Goal: Task Accomplishment & Management: Use online tool/utility

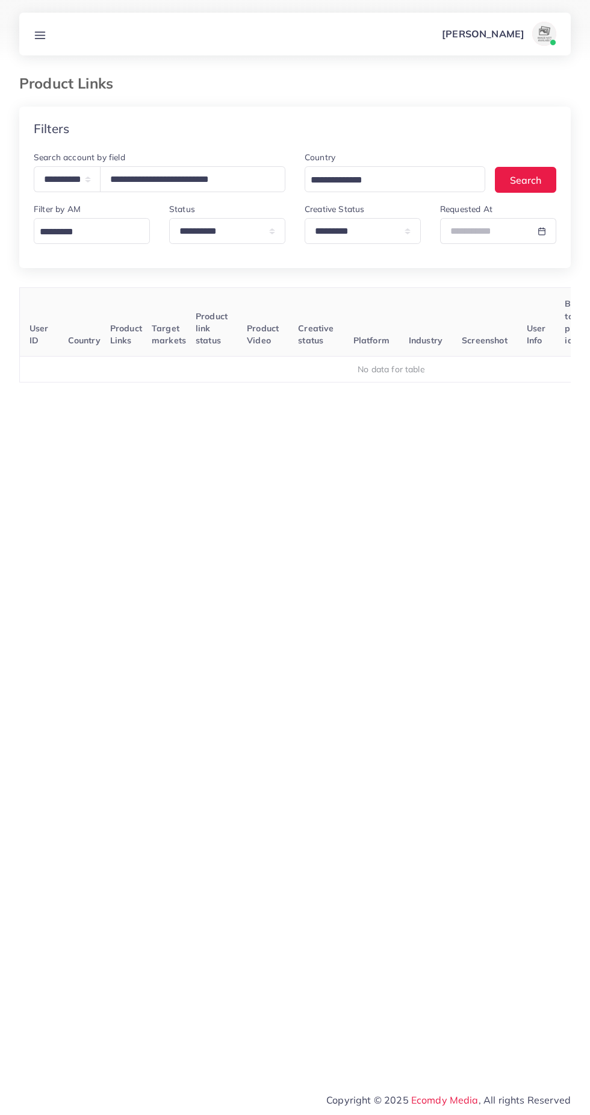
select select "*****"
select select "*********"
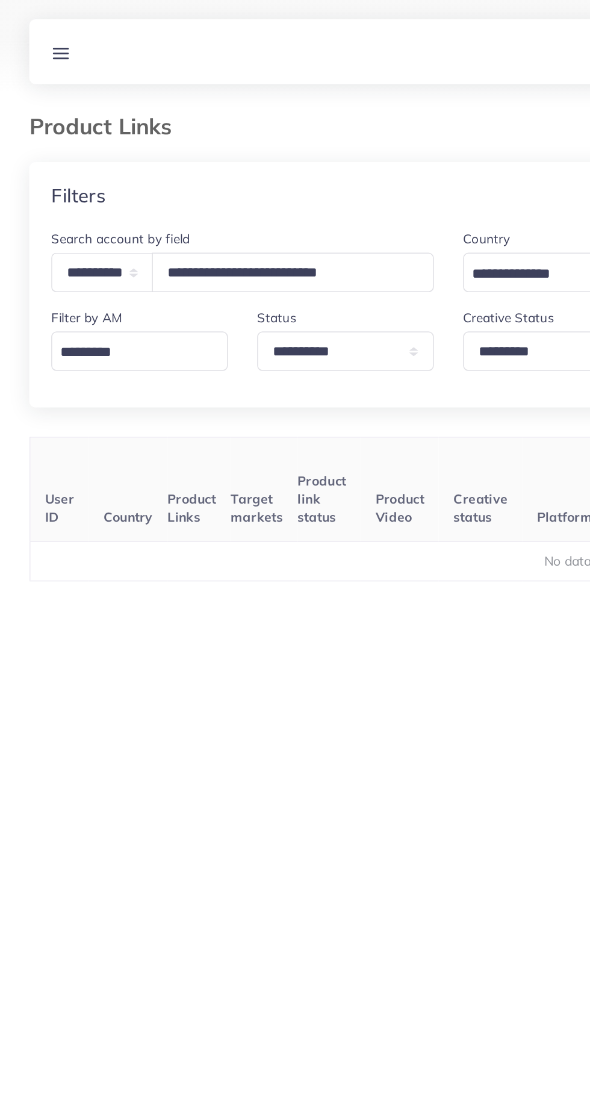
scroll to position [0, 188]
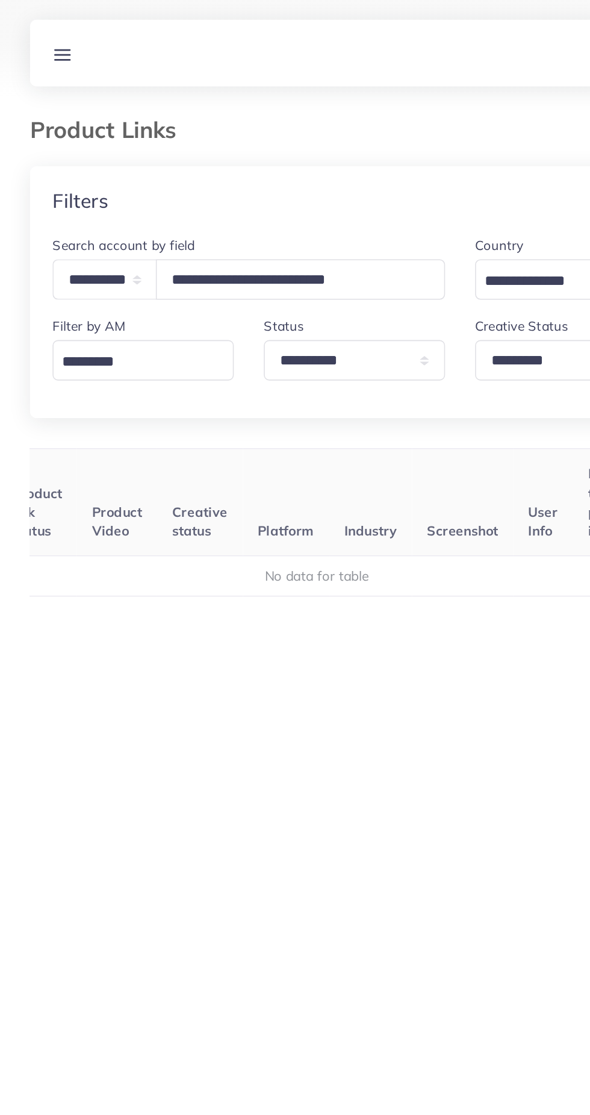
click at [267, 181] on input "**********" at bounding box center [192, 179] width 185 height 26
type input "*"
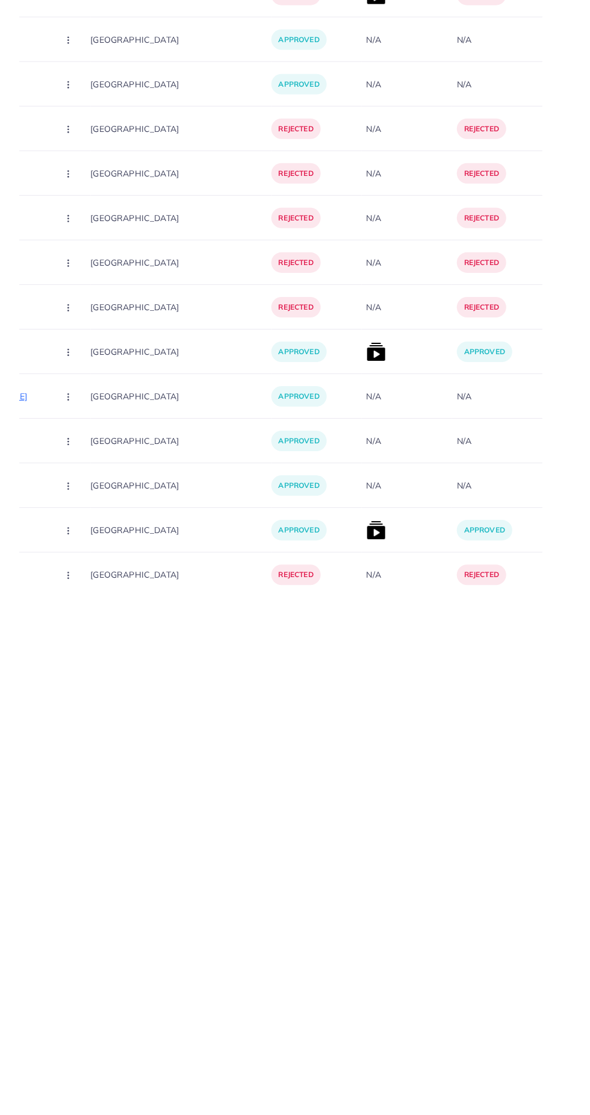
scroll to position [15608, 0]
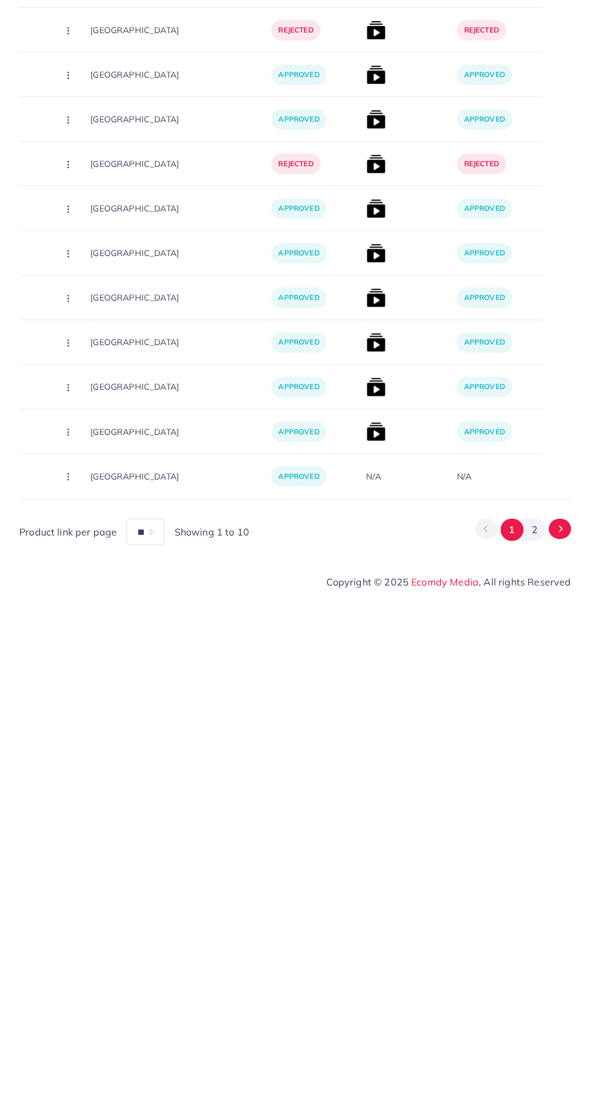
click at [561, 1047] on icon "Go to next page" at bounding box center [560, 1048] width 11 height 11
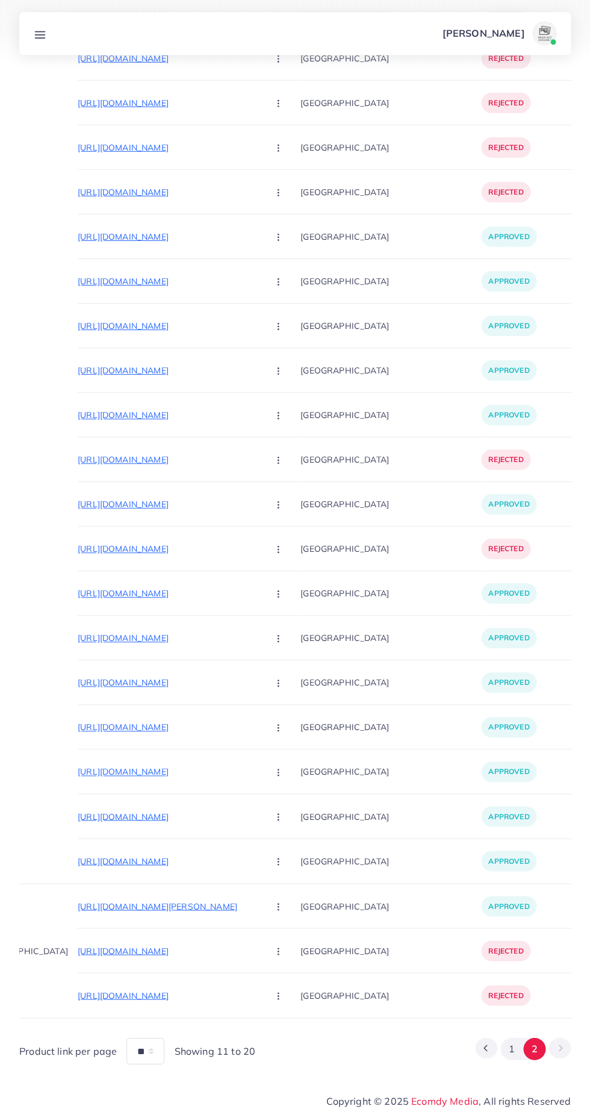
scroll to position [0, 0]
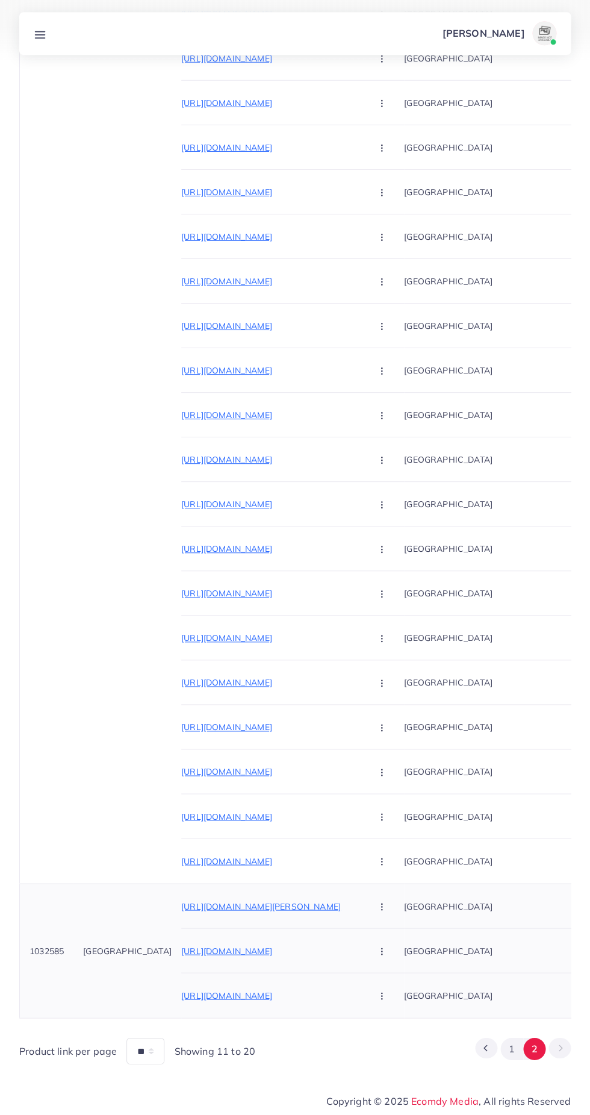
click at [282, 909] on p "[URL][DOMAIN_NAME][PERSON_NAME]" at bounding box center [271, 906] width 181 height 14
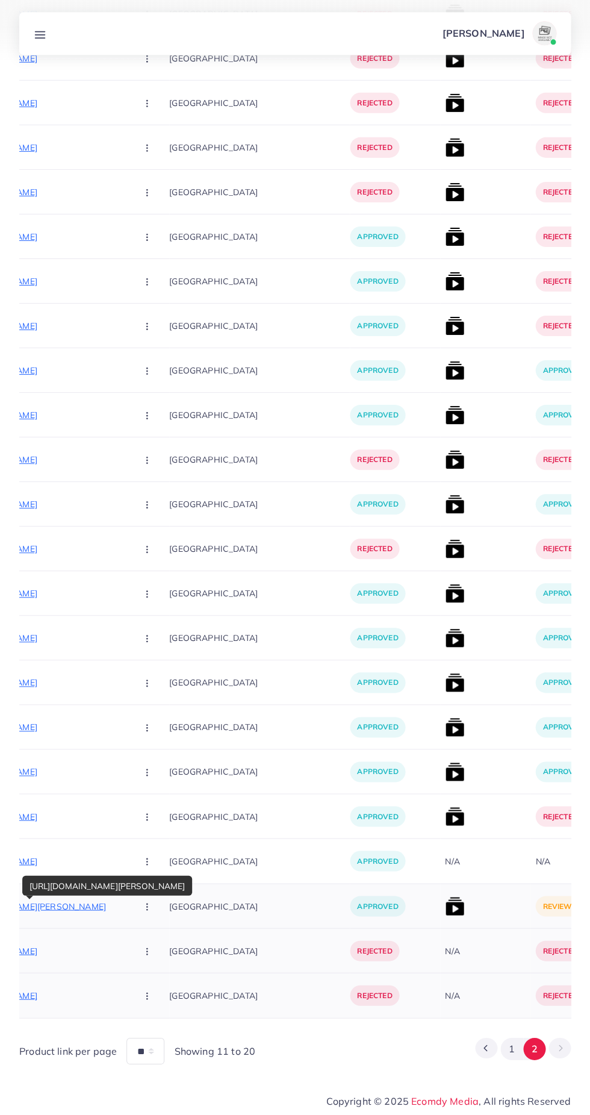
scroll to position [0, 247]
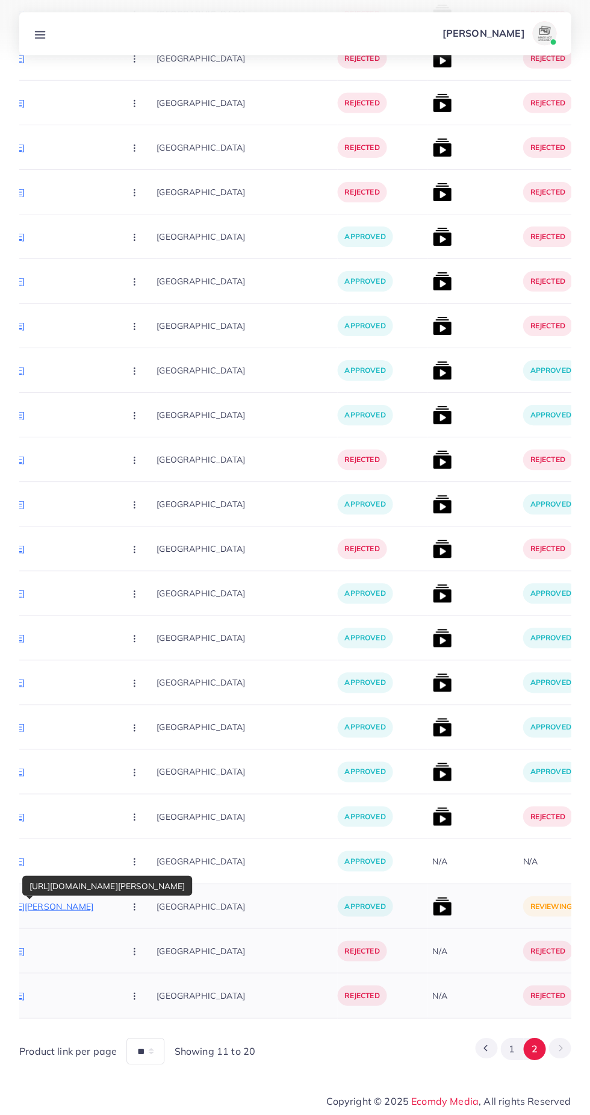
click at [432, 905] on img at bounding box center [441, 906] width 19 height 19
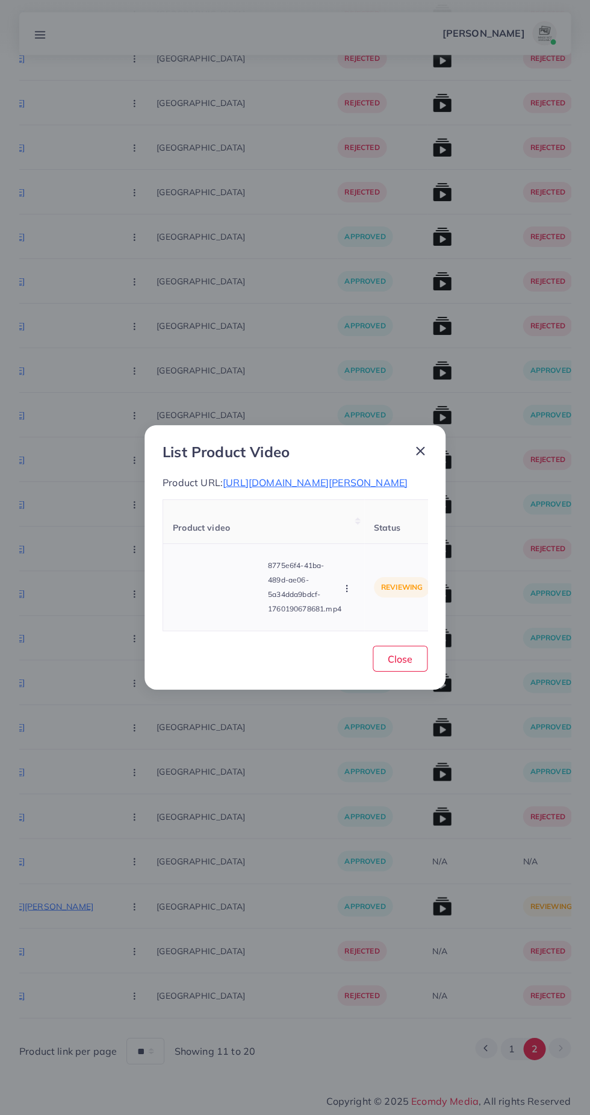
click at [212, 591] on video at bounding box center [218, 587] width 90 height 54
click at [224, 585] on icon at bounding box center [217, 586] width 19 height 19
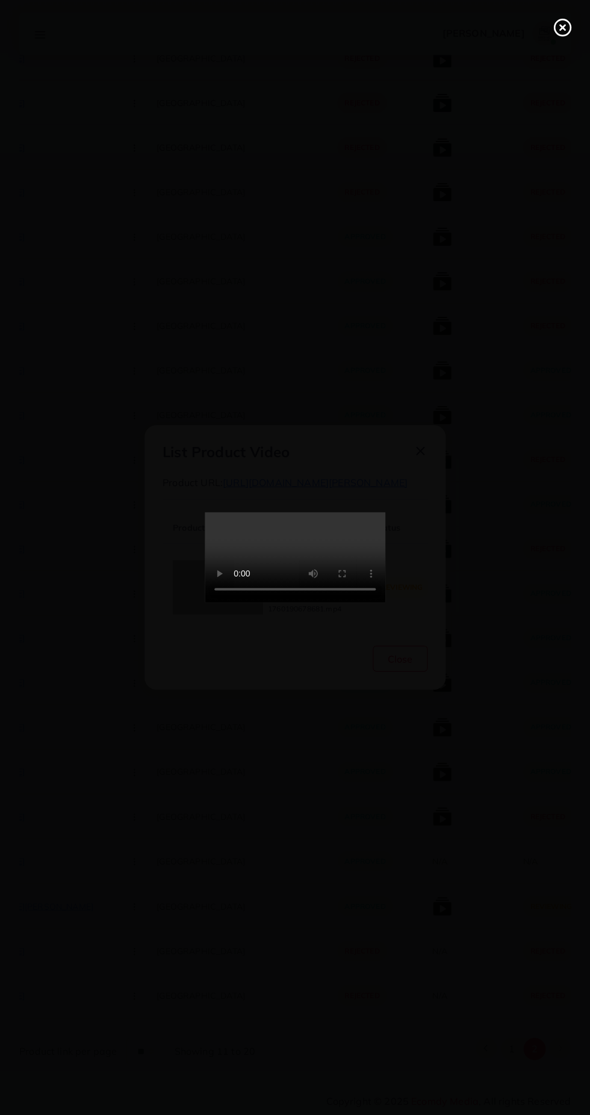
click at [520, 657] on div at bounding box center [295, 557] width 590 height 1115
click at [489, 921] on div at bounding box center [295, 557] width 590 height 1115
click at [546, 685] on div at bounding box center [295, 557] width 590 height 1115
click at [518, 396] on div at bounding box center [295, 557] width 590 height 1115
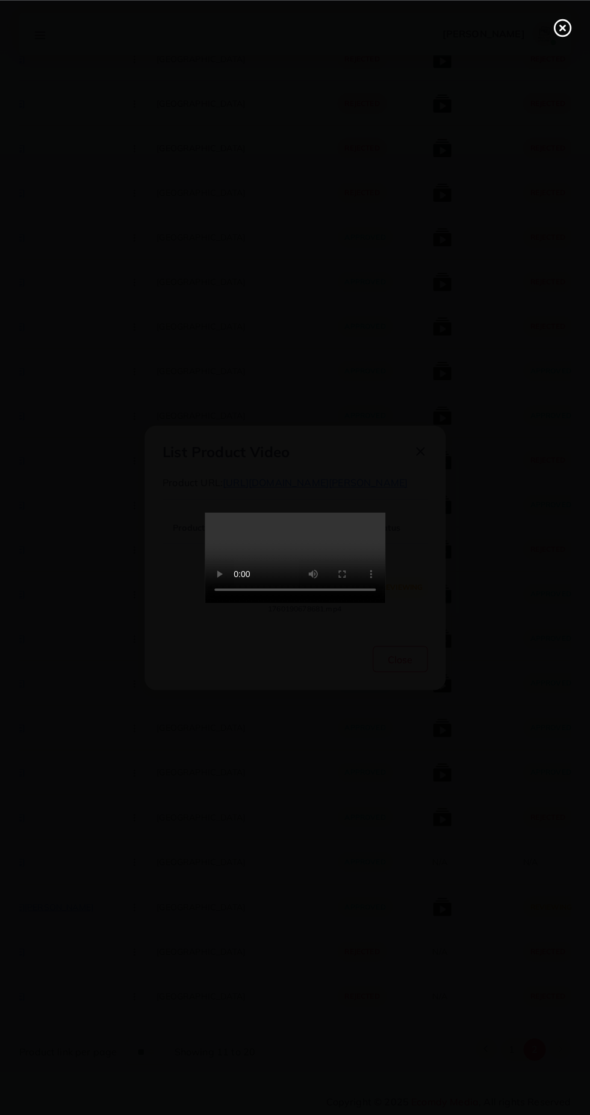
click at [485, 485] on div at bounding box center [295, 557] width 590 height 1115
click at [559, 29] on icon at bounding box center [562, 27] width 19 height 19
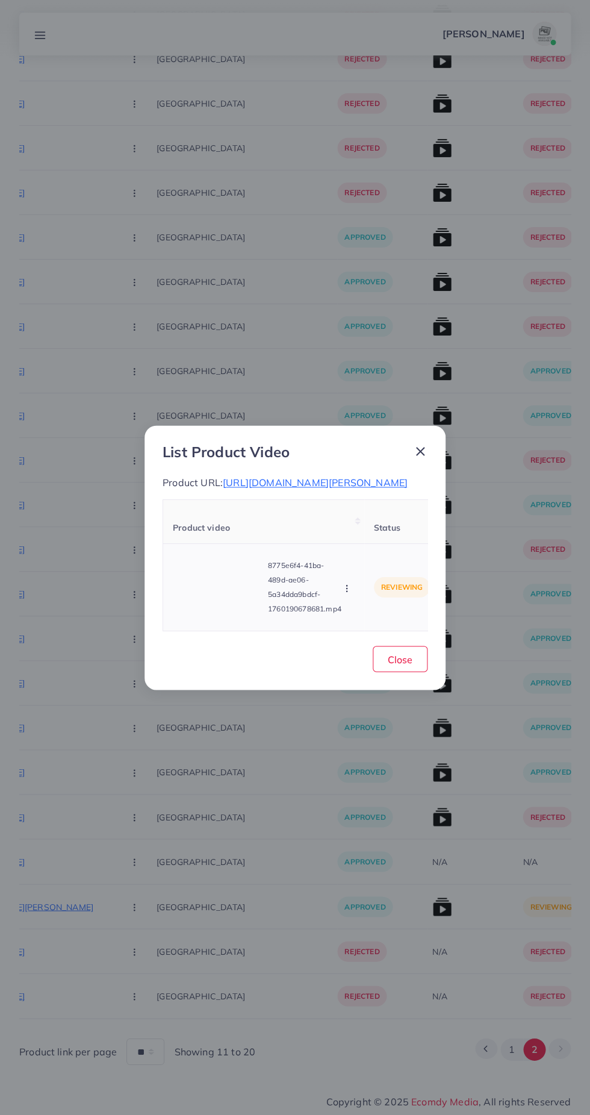
click at [347, 593] on icon "button" at bounding box center [347, 588] width 10 height 10
click at [367, 564] on span "Reject" at bounding box center [367, 558] width 29 height 12
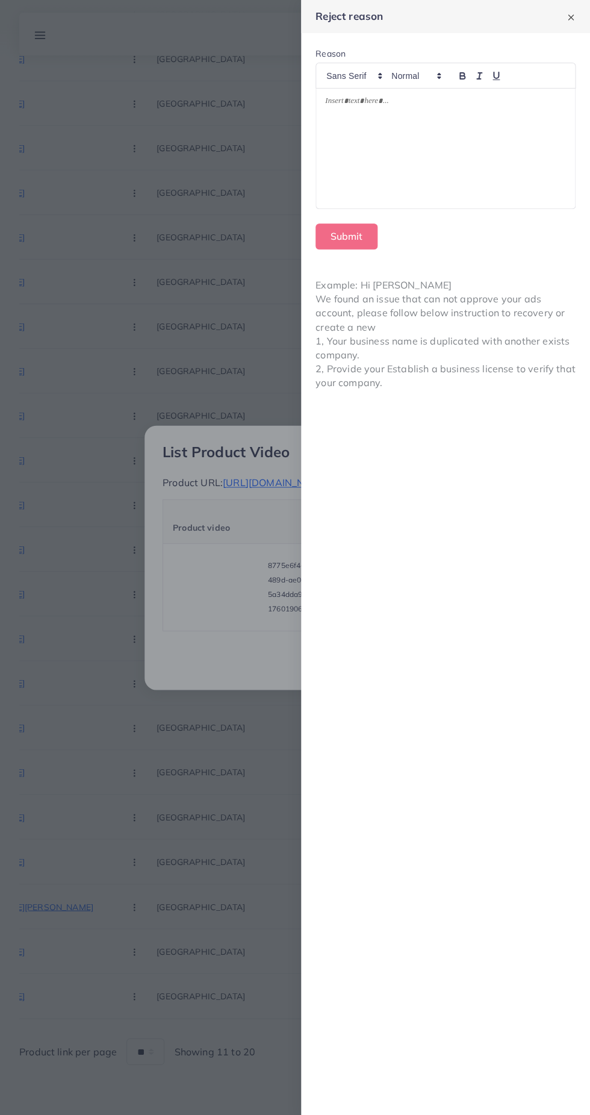
click at [524, 163] on div at bounding box center [445, 149] width 259 height 120
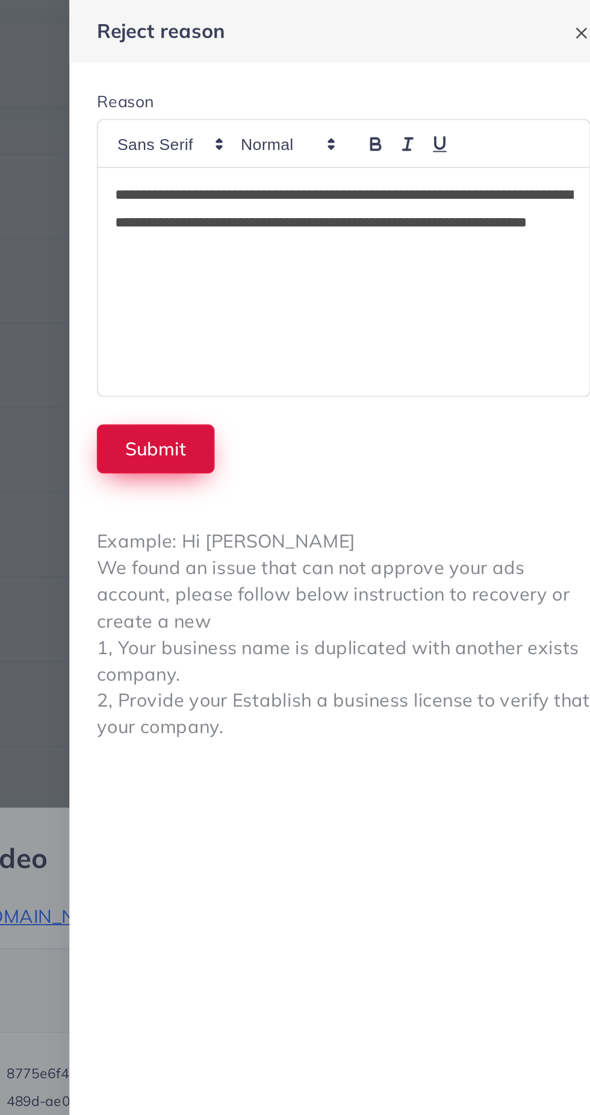
click at [347, 235] on button "Submit" at bounding box center [347, 236] width 62 height 26
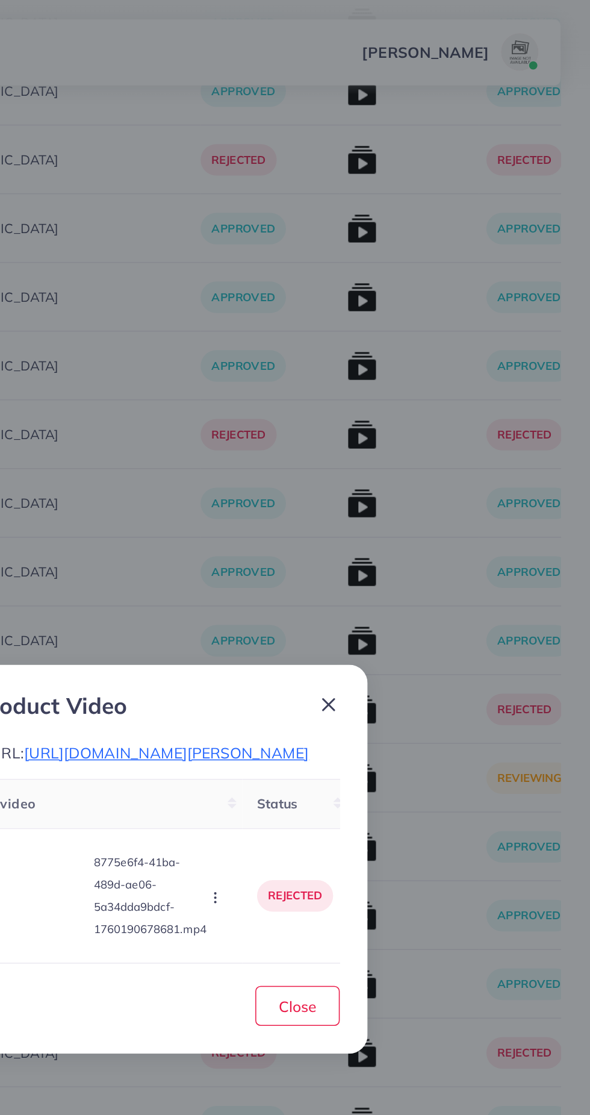
scroll to position [12888, 0]
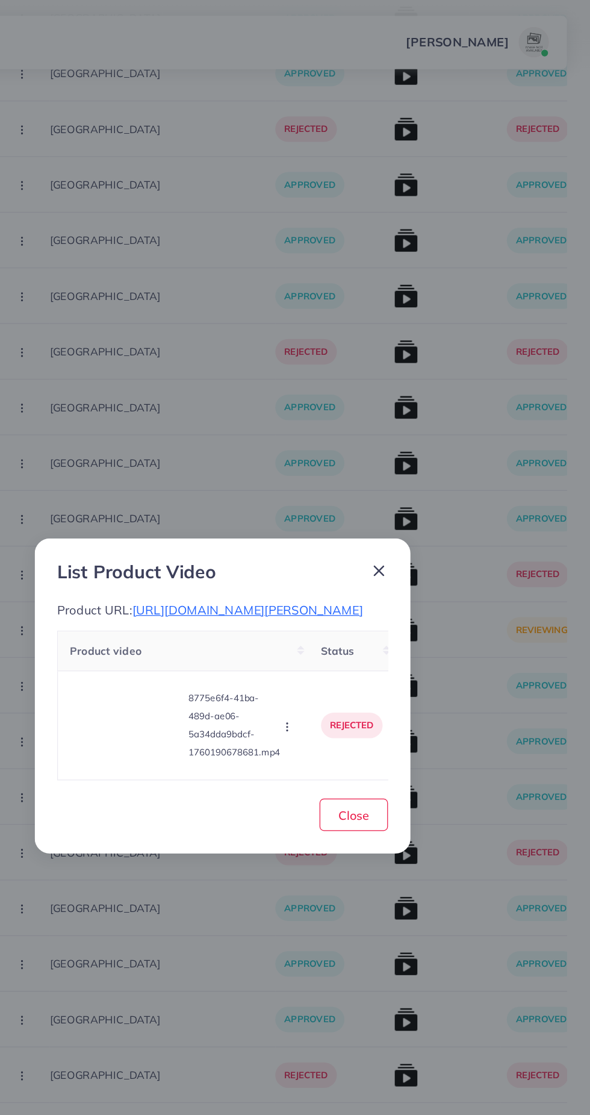
click at [420, 453] on line at bounding box center [420, 456] width 7 height 7
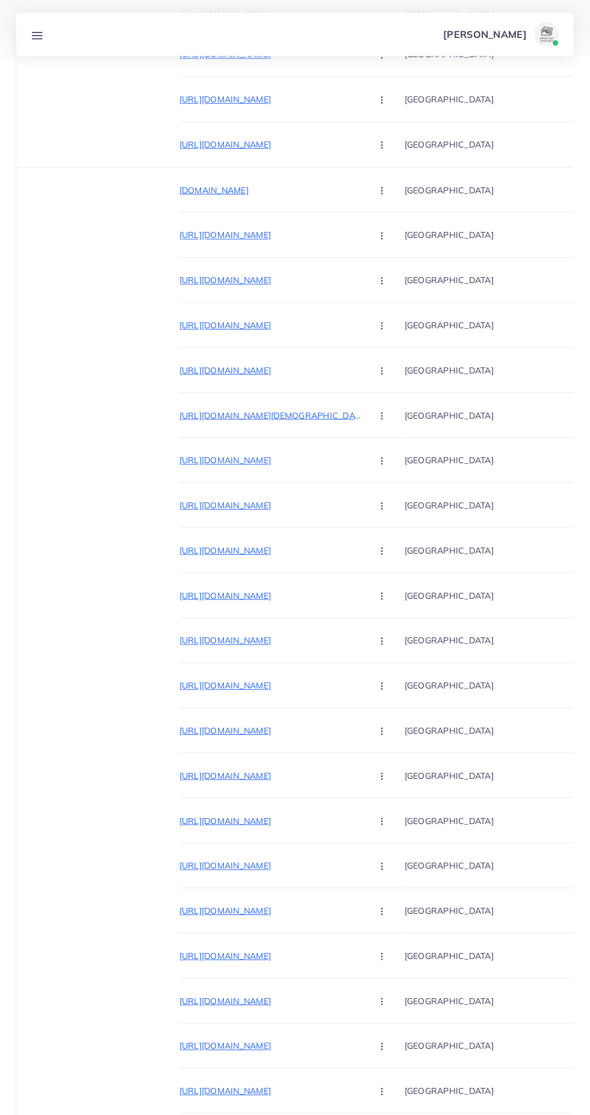
scroll to position [0, 0]
click at [268, 316] on p "[URL][DOMAIN_NAME]" at bounding box center [271, 321] width 181 height 14
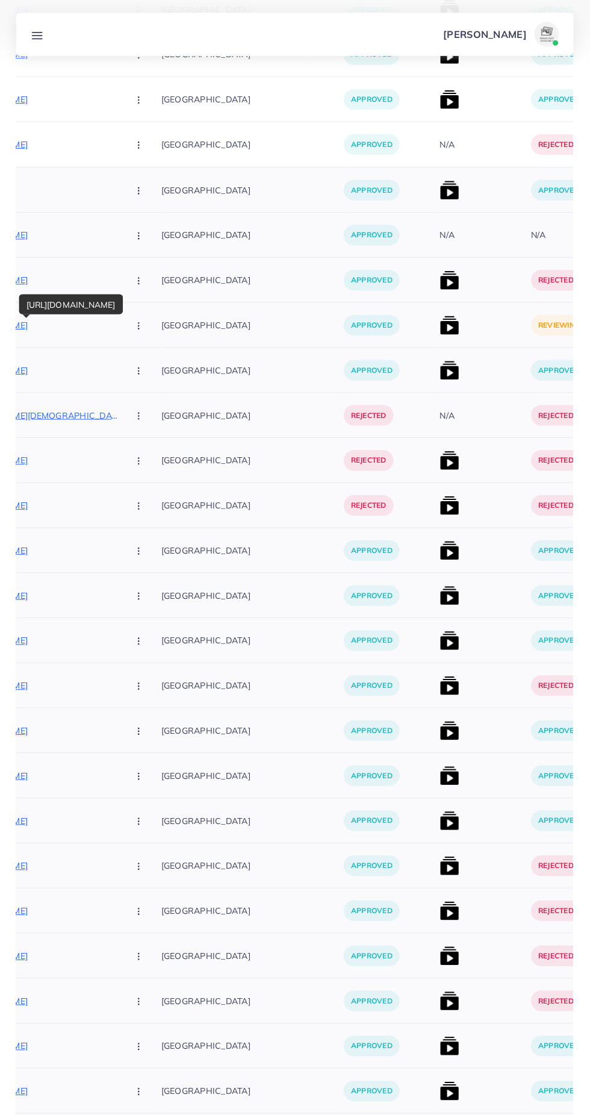
scroll to position [0, 257]
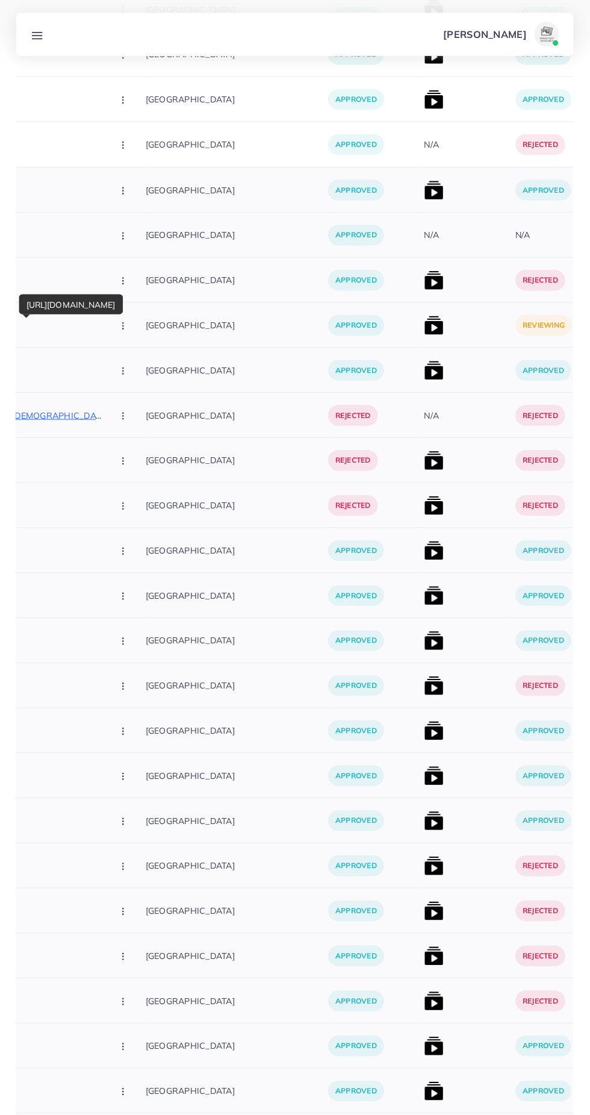
click at [423, 325] on img at bounding box center [432, 321] width 19 height 19
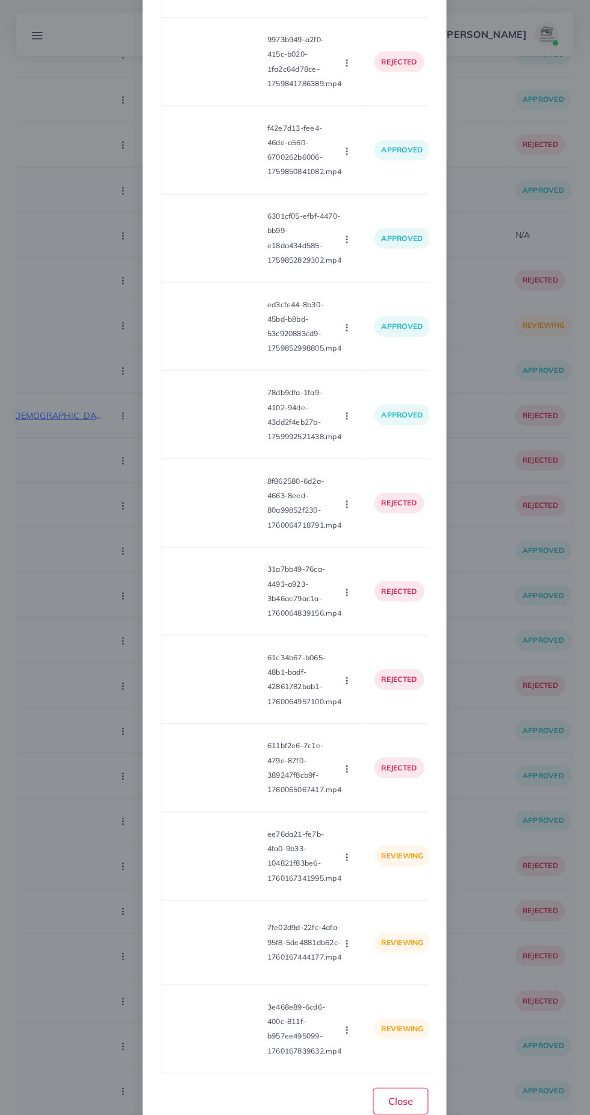
scroll to position [341, 0]
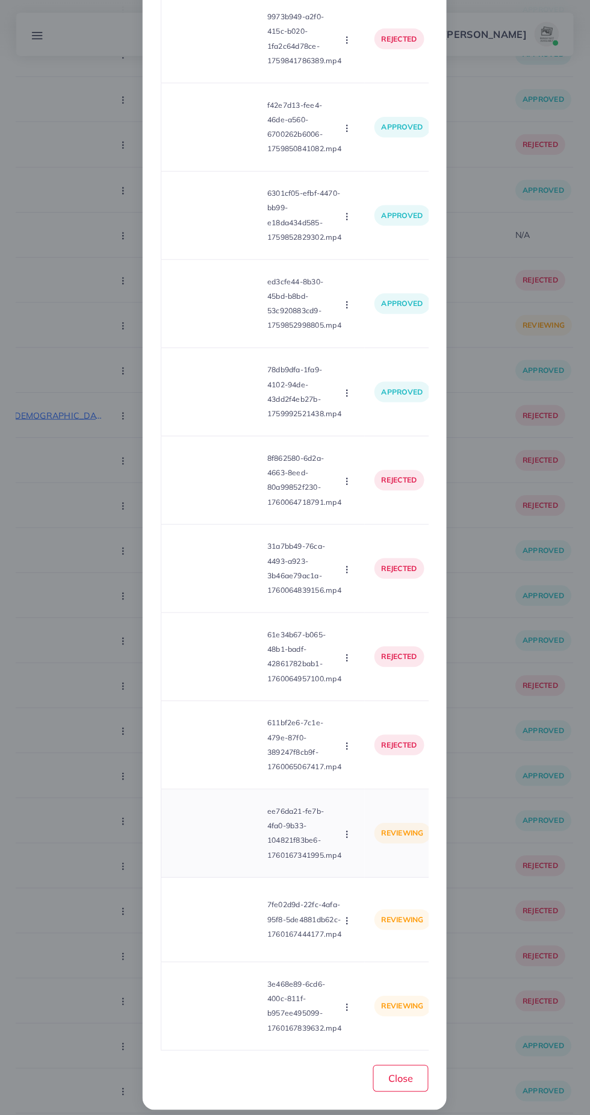
click at [232, 844] on video at bounding box center [218, 824] width 90 height 54
click at [207, 827] on div at bounding box center [218, 824] width 90 height 54
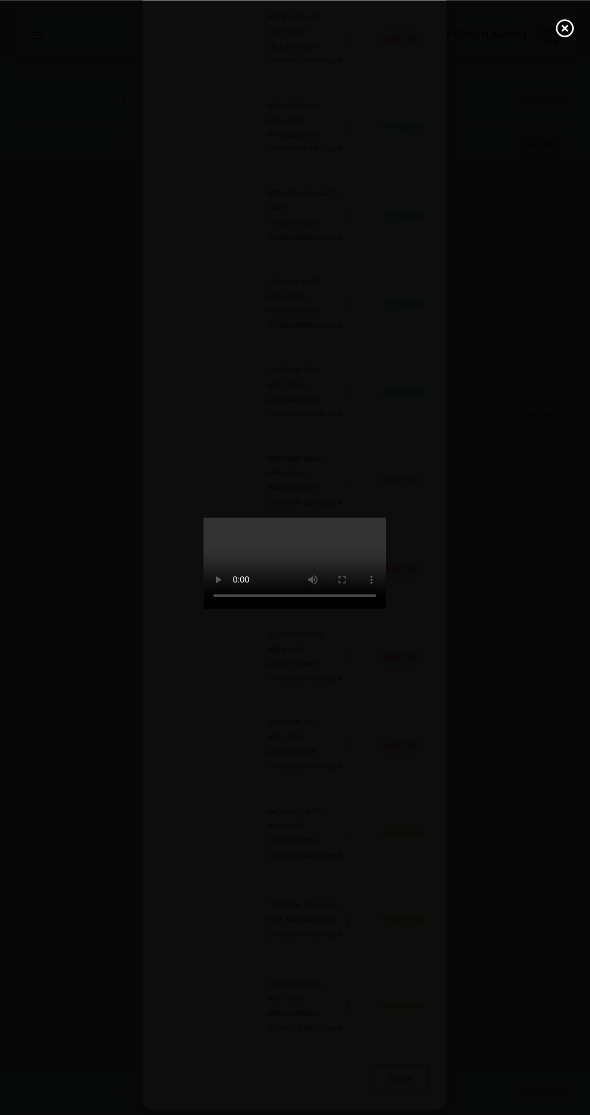
click at [559, 24] on icon at bounding box center [562, 27] width 19 height 19
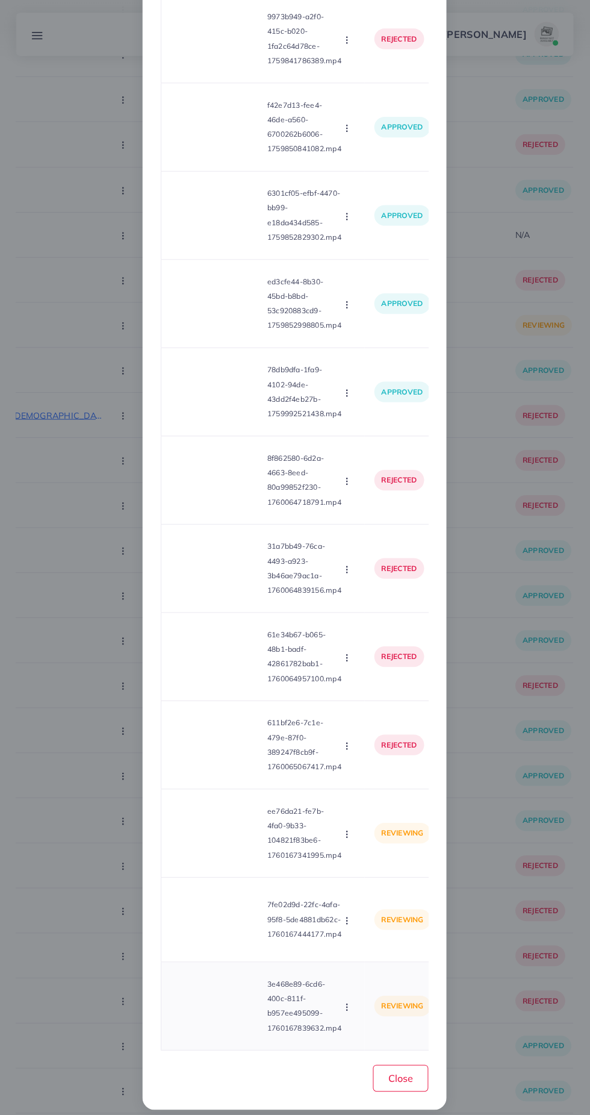
click at [228, 999] on video at bounding box center [218, 995] width 90 height 54
click at [219, 1003] on icon at bounding box center [217, 994] width 19 height 19
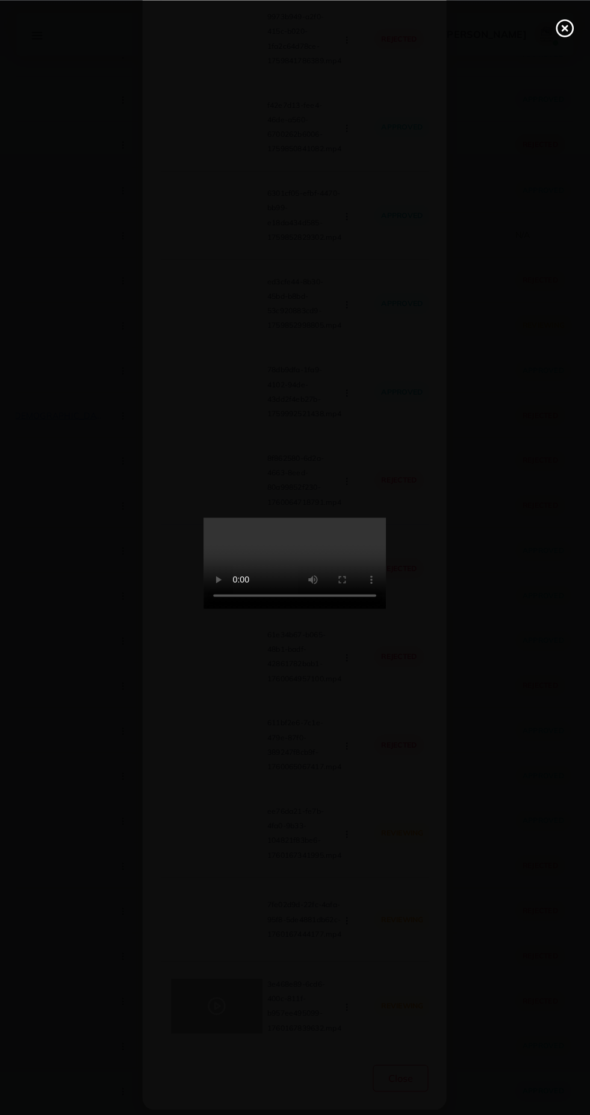
click at [431, 444] on div at bounding box center [295, 557] width 590 height 1115
click at [561, 27] on line at bounding box center [562, 27] width 5 height 5
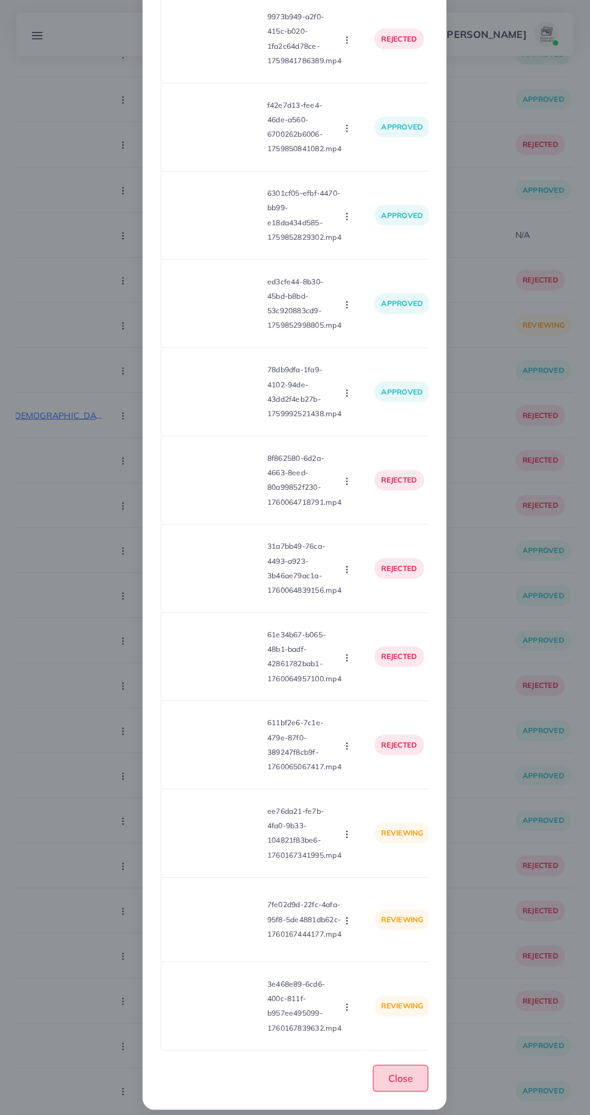
click at [396, 1067] on span "Close" at bounding box center [400, 1066] width 25 height 12
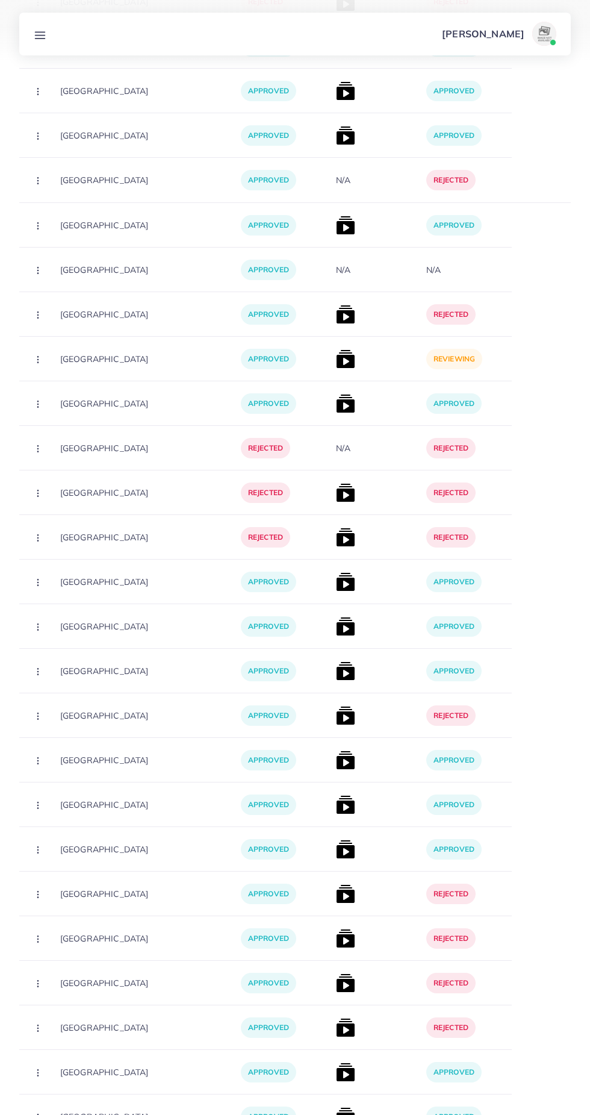
scroll to position [0, 347]
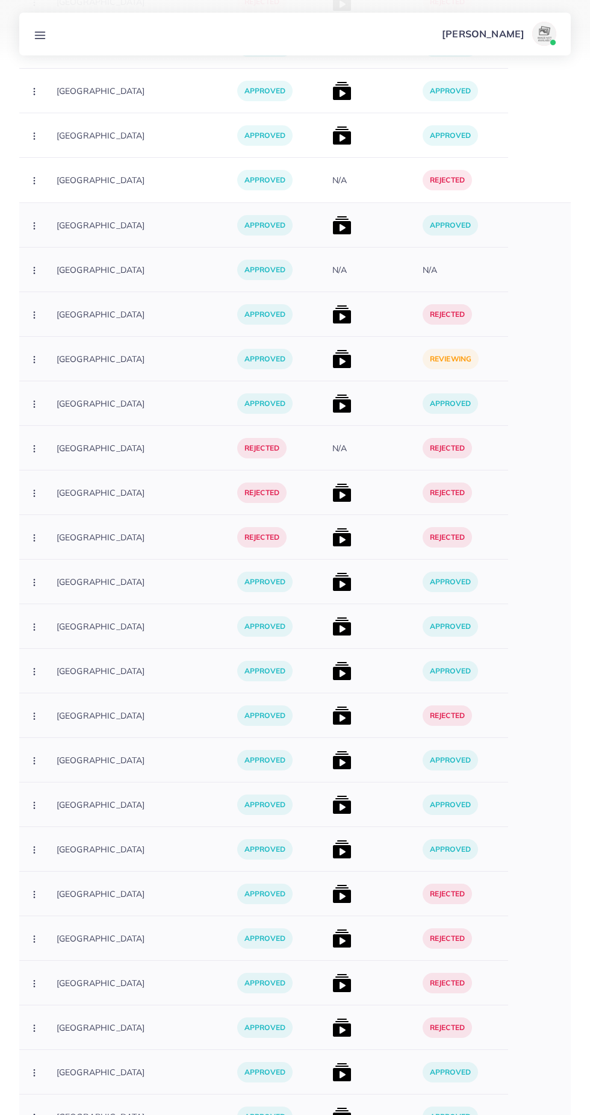
click at [332, 358] on img at bounding box center [341, 358] width 19 height 19
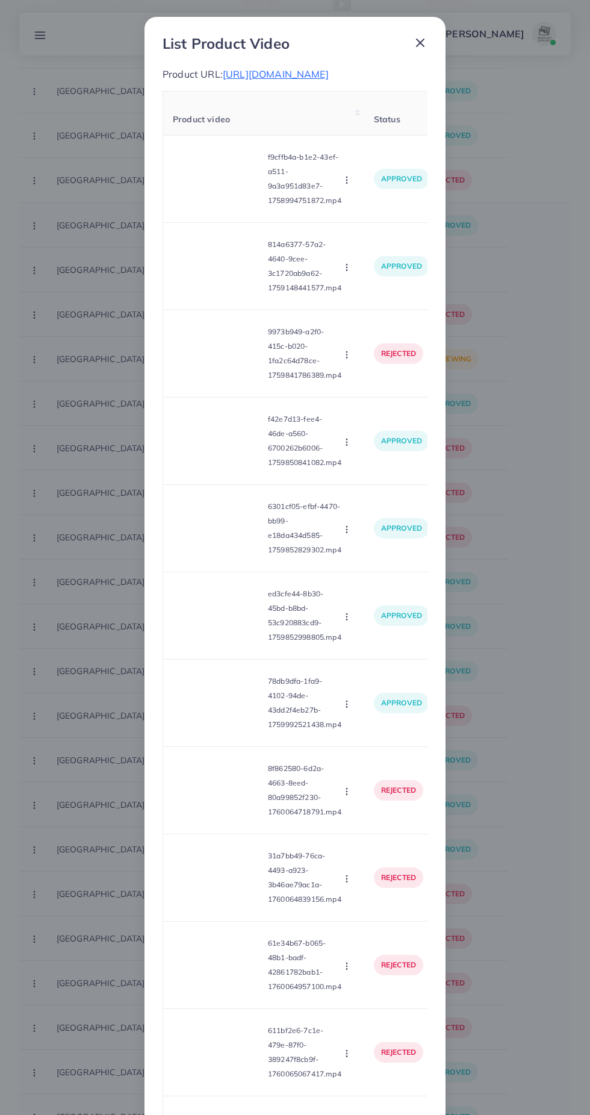
scroll to position [341, 0]
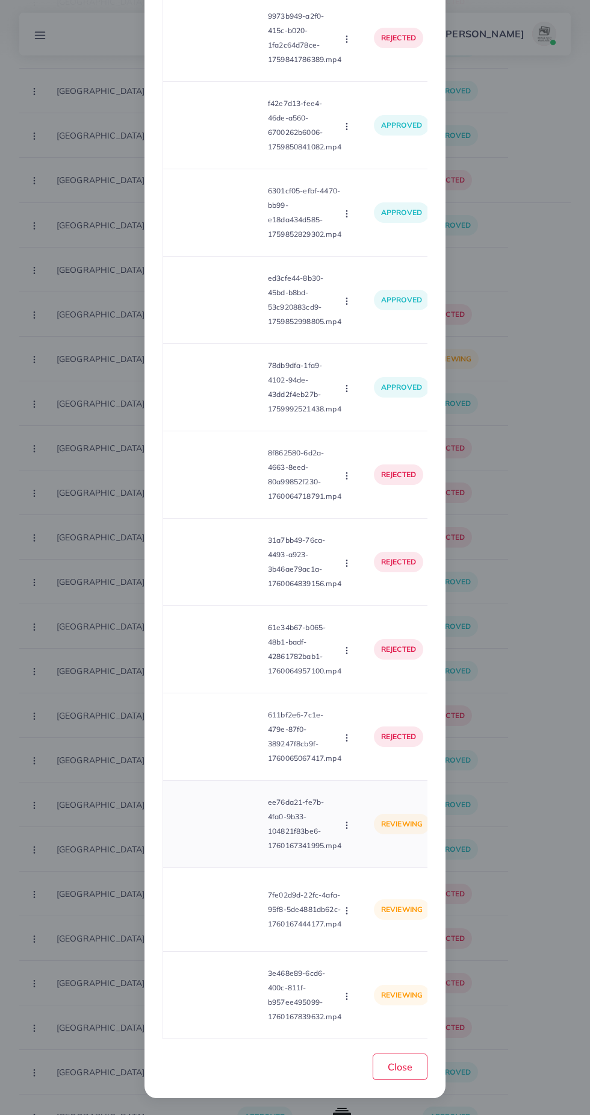
click at [227, 827] on video at bounding box center [218, 824] width 90 height 54
click at [219, 832] on circle at bounding box center [218, 824] width 16 height 16
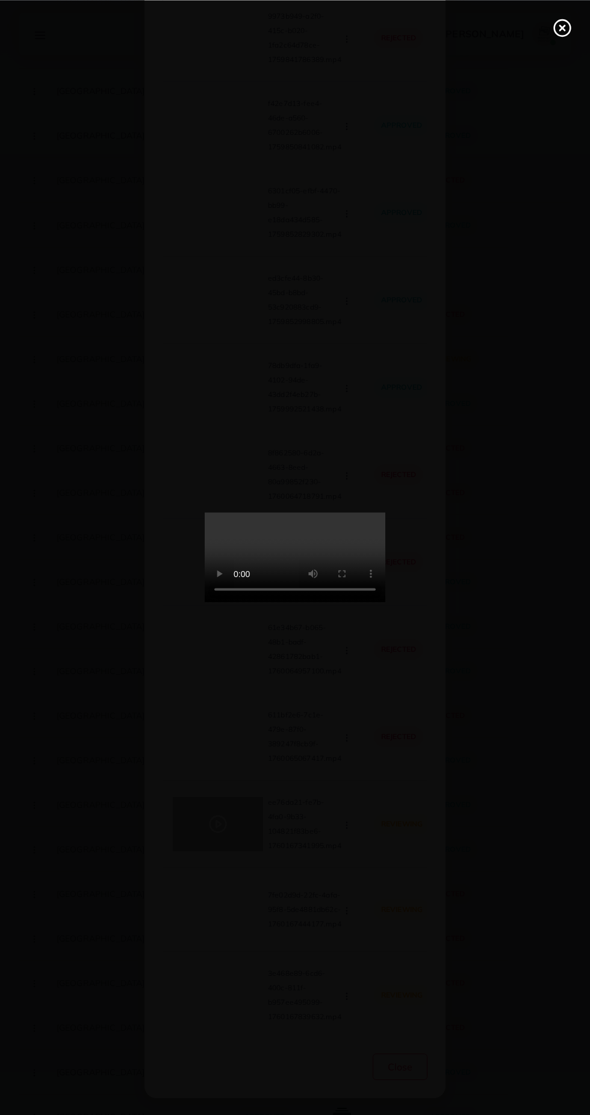
click at [562, 27] on line at bounding box center [562, 27] width 5 height 5
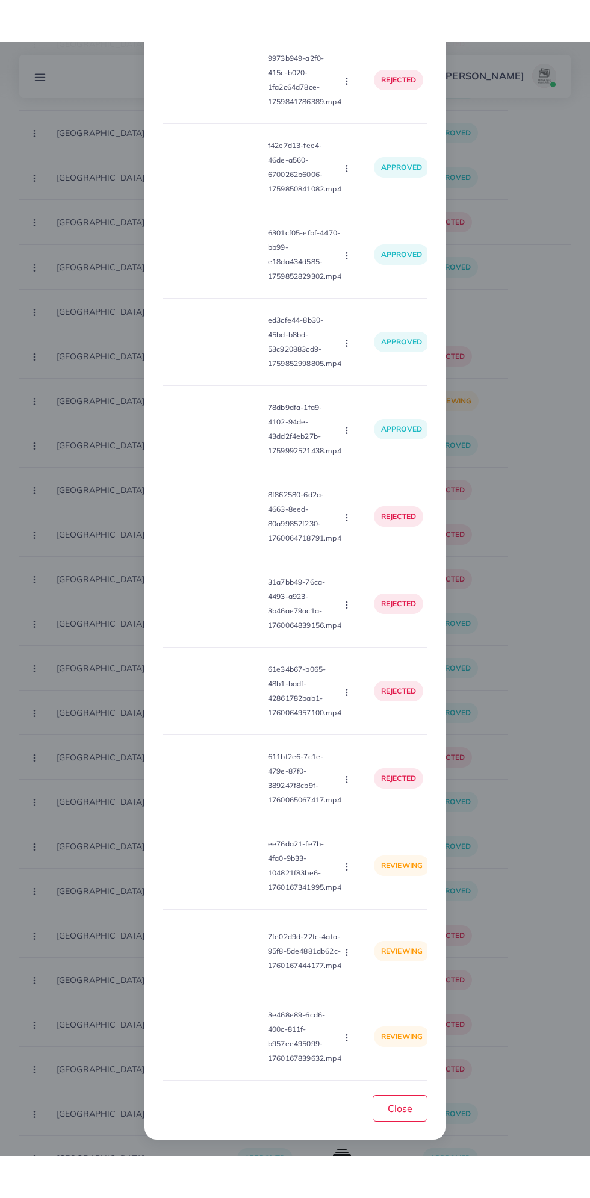
scroll to position [0, 0]
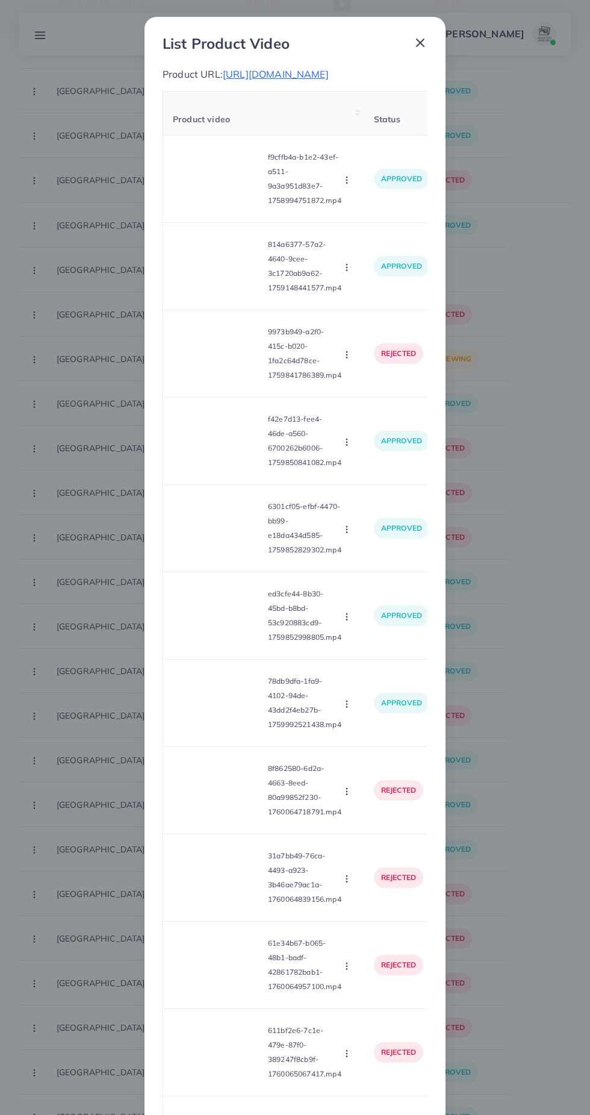
click at [329, 80] on span "[URL][DOMAIN_NAME]" at bounding box center [276, 74] width 106 height 12
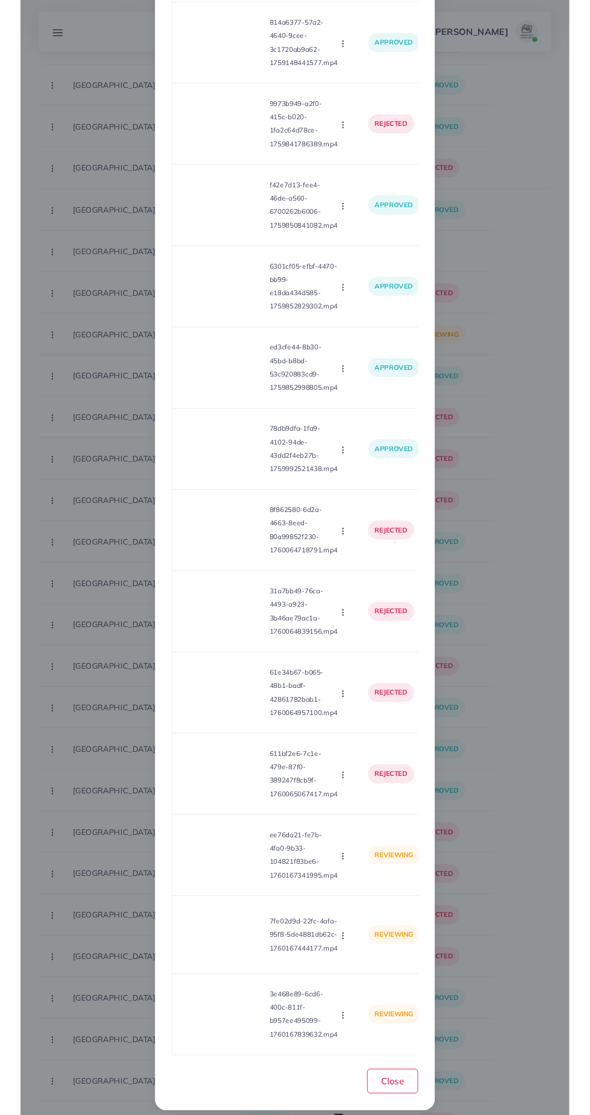
scroll to position [257, 0]
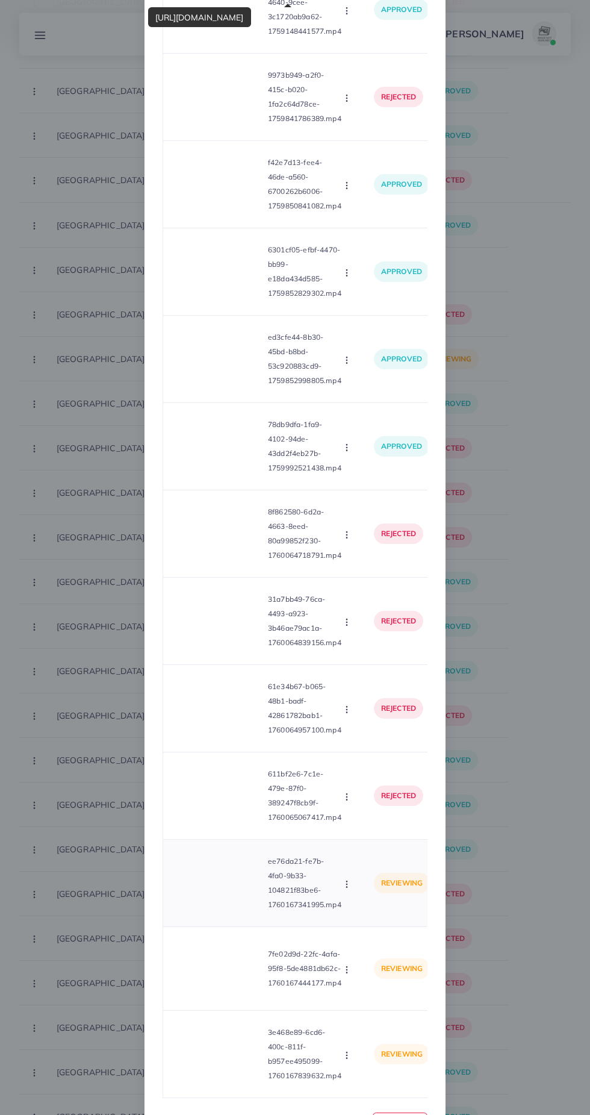
click at [347, 887] on circle "button" at bounding box center [346, 886] width 1 height 1
click at [365, 919] on span "Approve" at bounding box center [373, 913] width 40 height 12
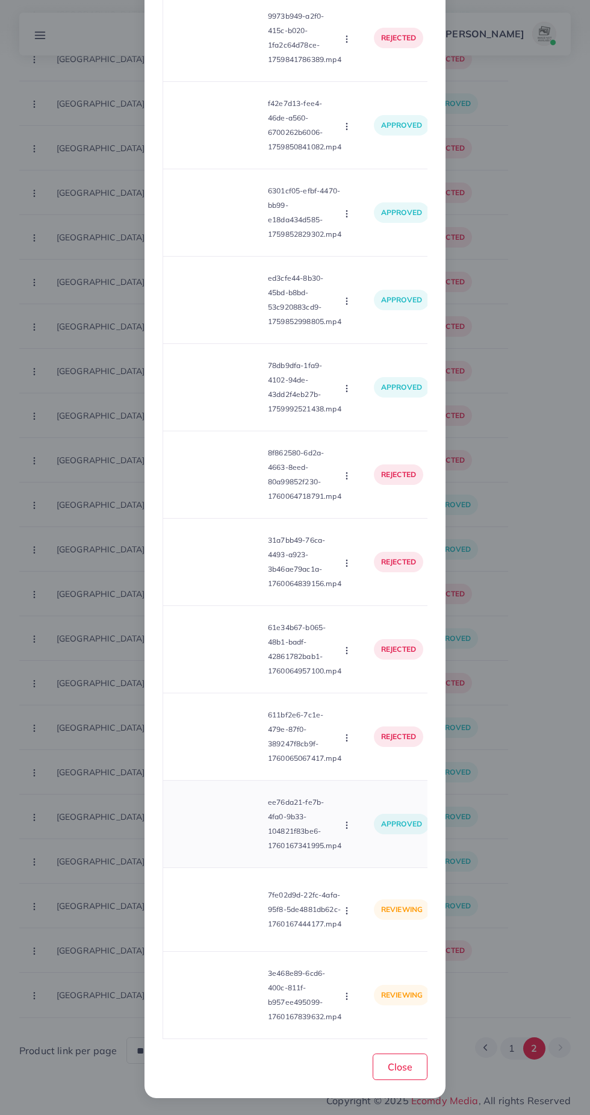
scroll to position [338, 0]
click at [229, 915] on video at bounding box center [218, 909] width 90 height 54
click at [235, 924] on div at bounding box center [218, 909] width 90 height 54
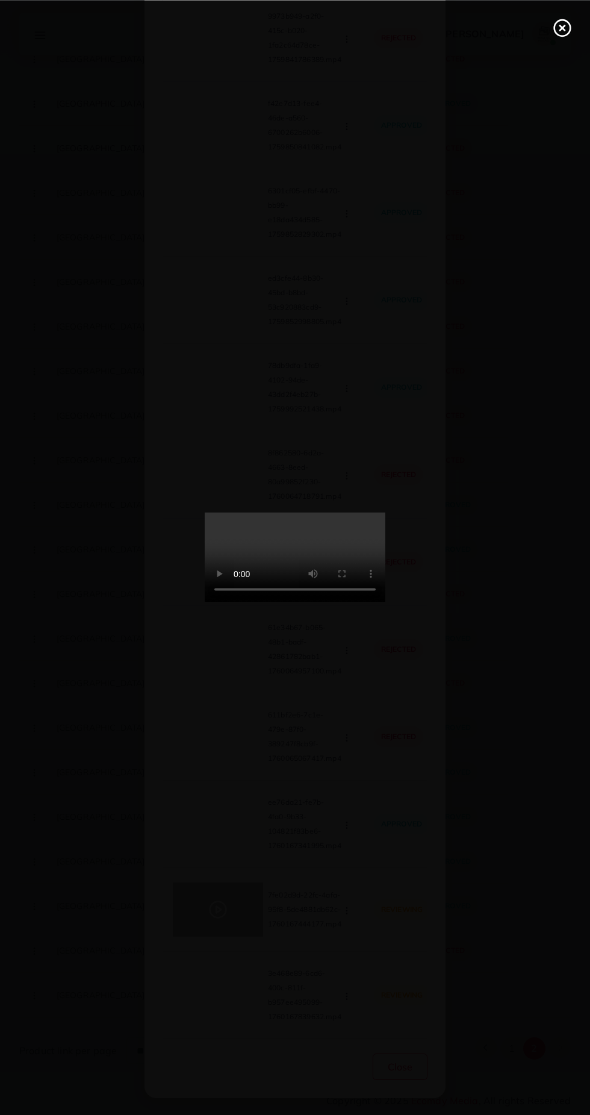
click at [562, 33] on icon at bounding box center [562, 27] width 19 height 19
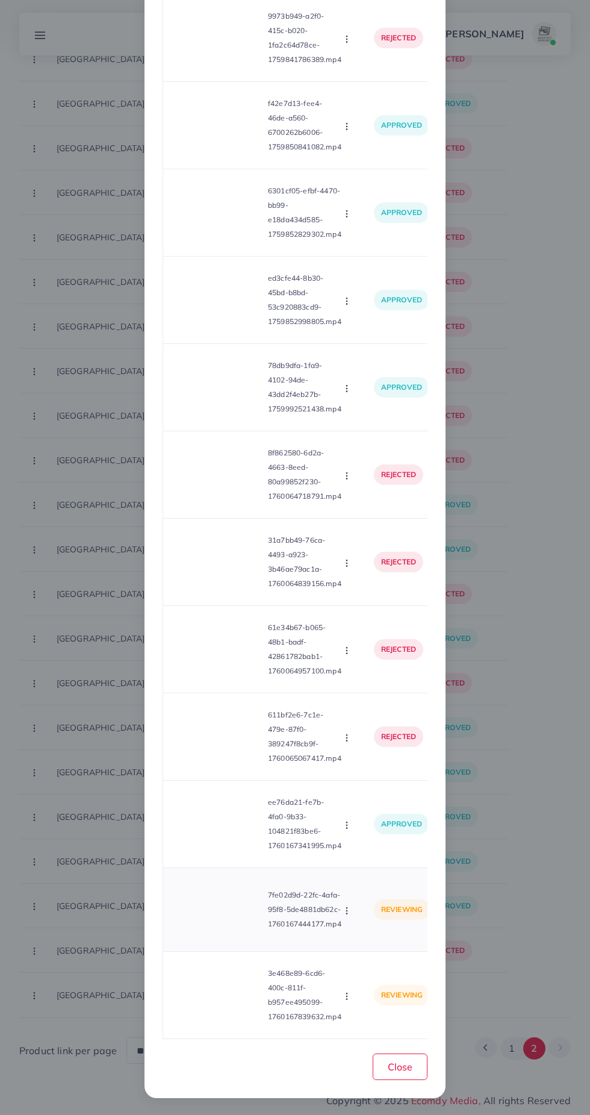
click at [351, 912] on icon "button" at bounding box center [347, 911] width 10 height 10
click at [382, 933] on link "Approve" at bounding box center [375, 939] width 95 height 26
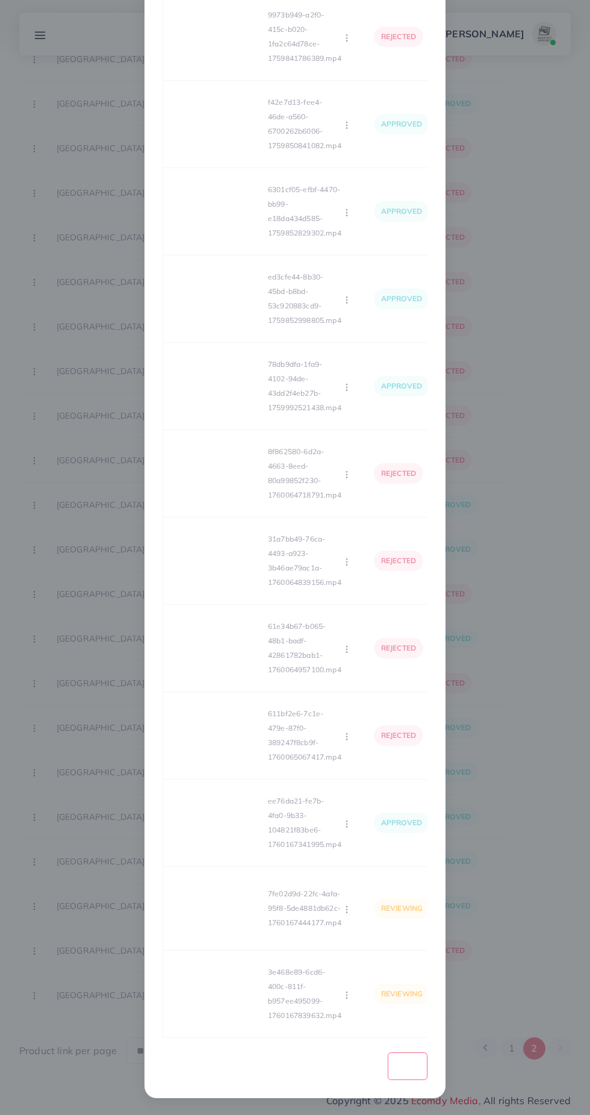
click at [404, 950] on div "Loading... Product video Status Reason reject f9cffb4a-b1e2-43ef-a511-9a3a951d8…" at bounding box center [295, 406] width 265 height 1264
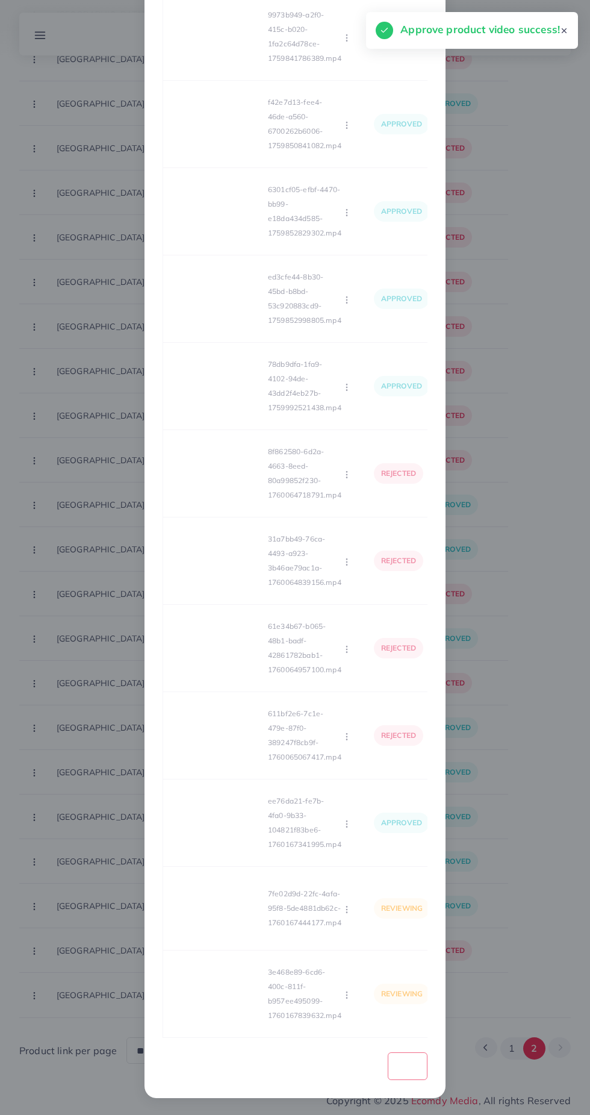
click at [270, 995] on div "Loading... Product video Status Reason reject f9cffb4a-b1e2-43ef-a511-9a3a951d8…" at bounding box center [295, 406] width 265 height 1264
click at [241, 1004] on div "Loading... Product video Status Reason reject f9cffb4a-b1e2-43ef-a511-9a3a951d8…" at bounding box center [295, 406] width 265 height 1264
click at [240, 1001] on div "Loading... Product video Status Reason reject f9cffb4a-b1e2-43ef-a511-9a3a951d8…" at bounding box center [295, 406] width 265 height 1264
click at [240, 1007] on video at bounding box center [218, 993] width 90 height 54
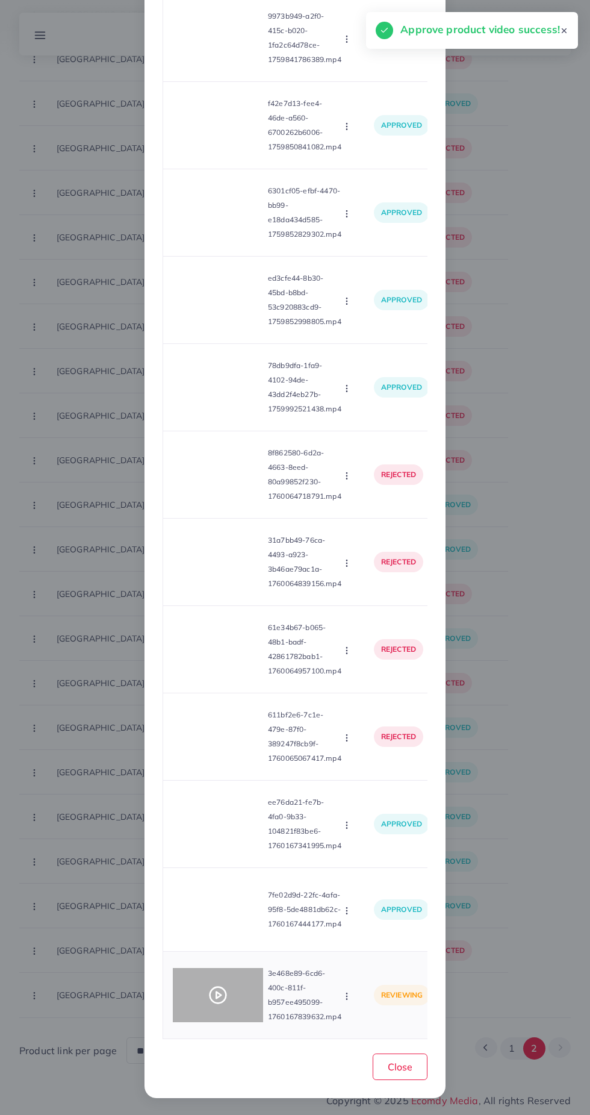
scroll to position [8833, 0]
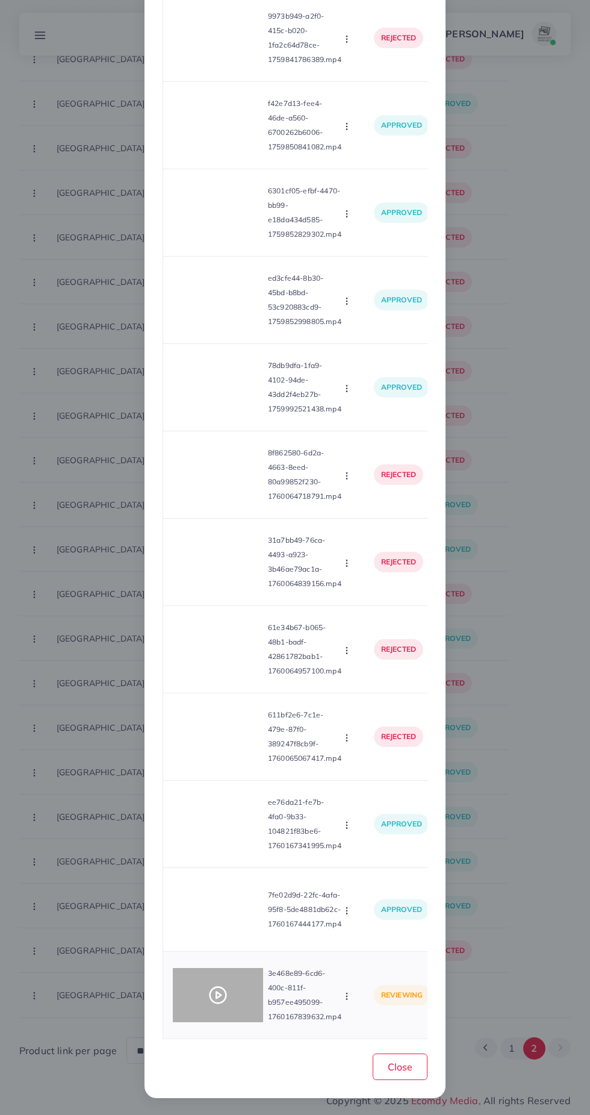
click at [237, 998] on div at bounding box center [218, 995] width 90 height 54
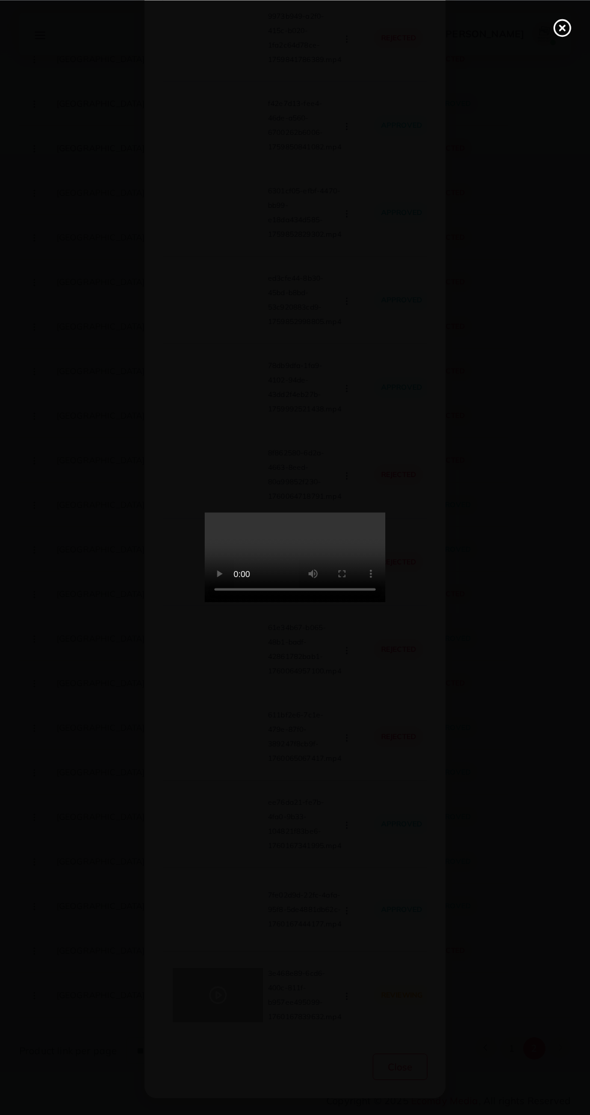
click at [561, 25] on line at bounding box center [562, 27] width 5 height 5
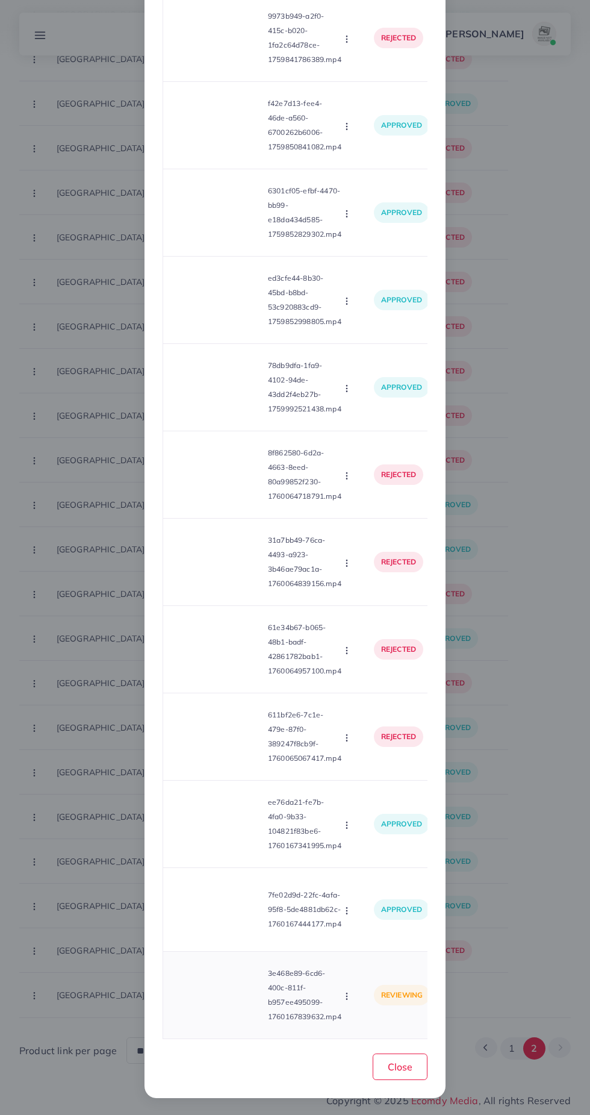
click at [354, 1001] on button "button" at bounding box center [347, 995] width 13 height 12
click at [379, 938] on span "Approve" at bounding box center [373, 940] width 40 height 12
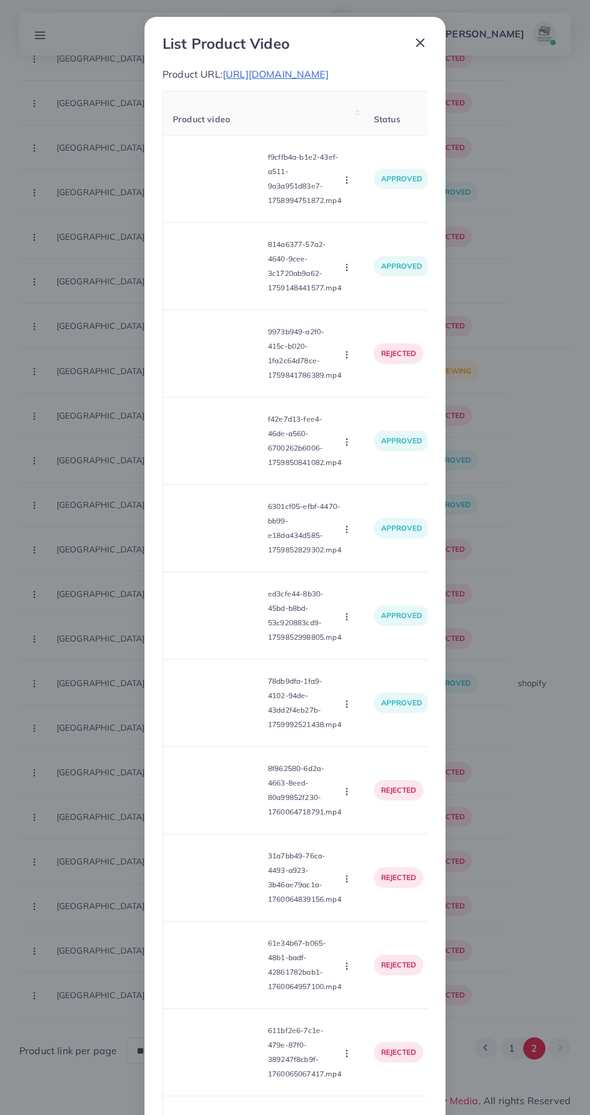
click at [329, 80] on span "[URL][DOMAIN_NAME]" at bounding box center [276, 74] width 106 height 12
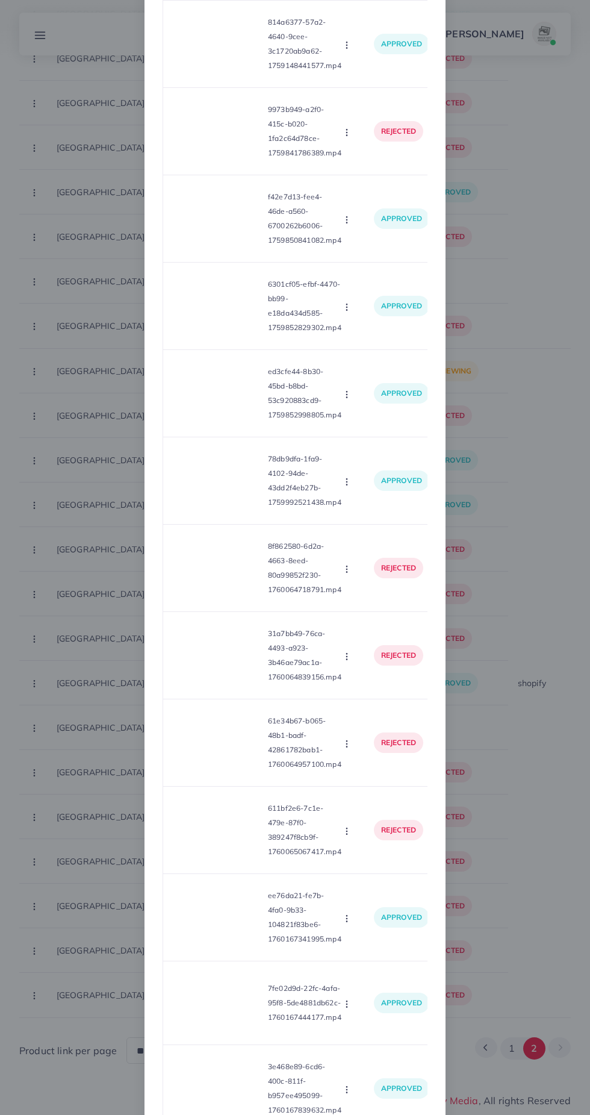
scroll to position [341, 0]
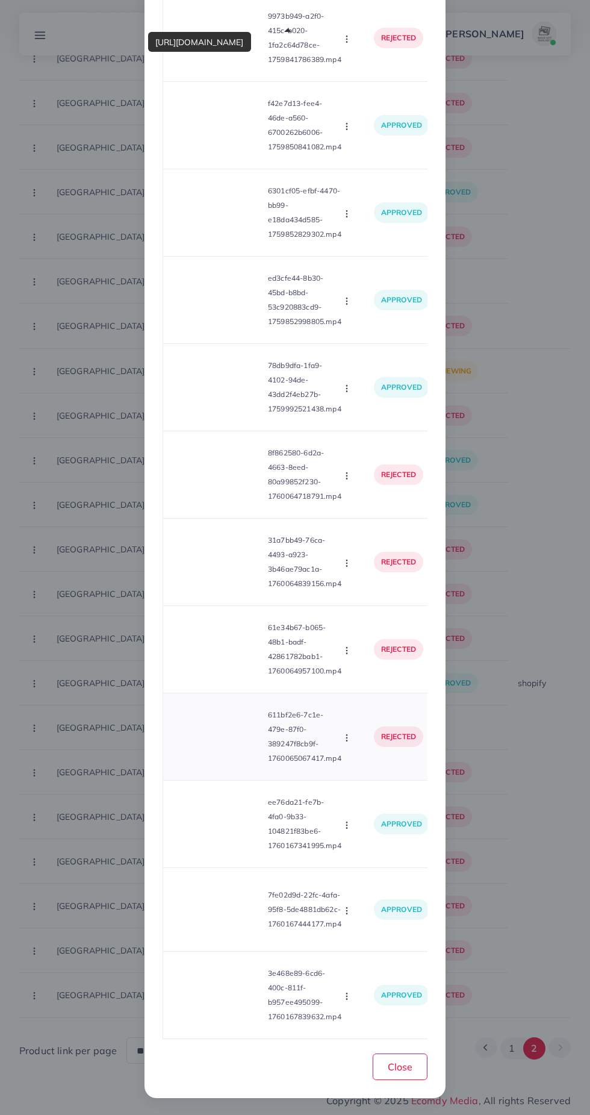
click at [226, 740] on video at bounding box center [218, 736] width 90 height 54
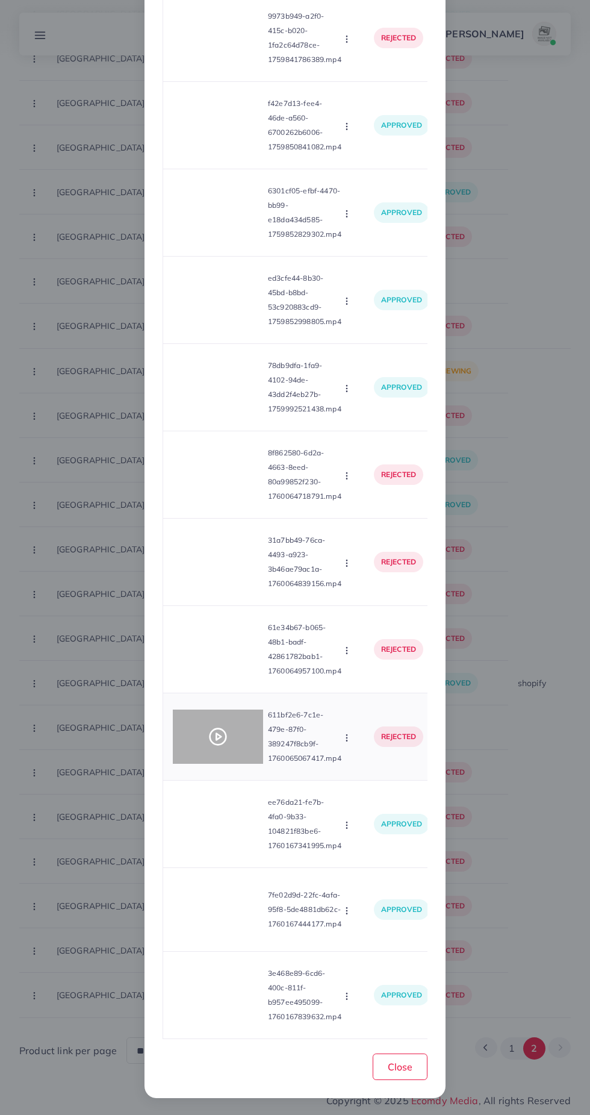
click at [226, 739] on icon at bounding box center [217, 736] width 19 height 19
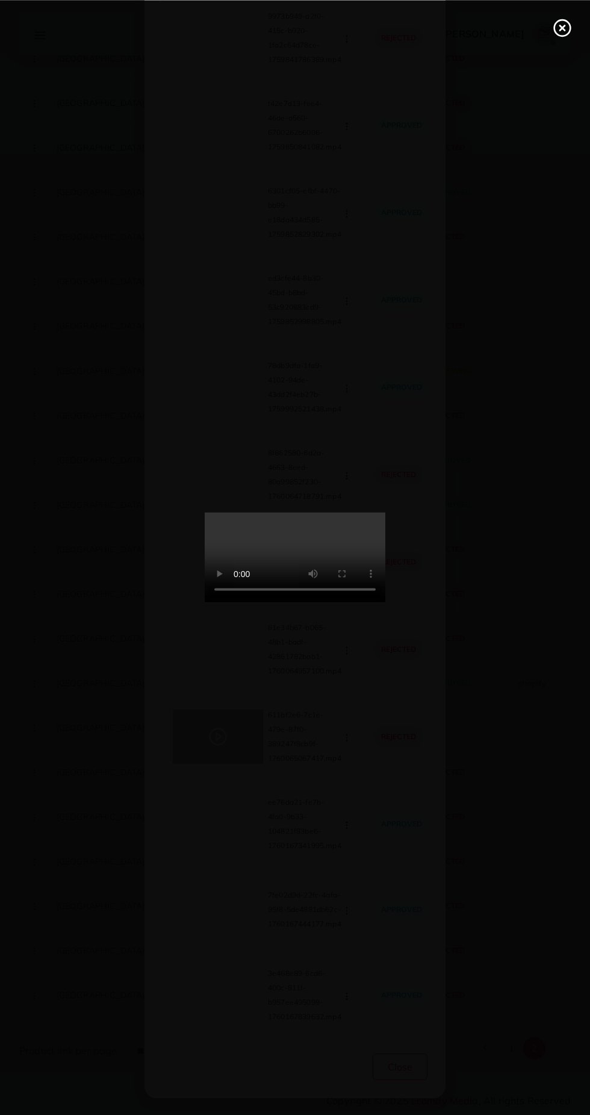
click at [562, 27] on line at bounding box center [562, 27] width 5 height 5
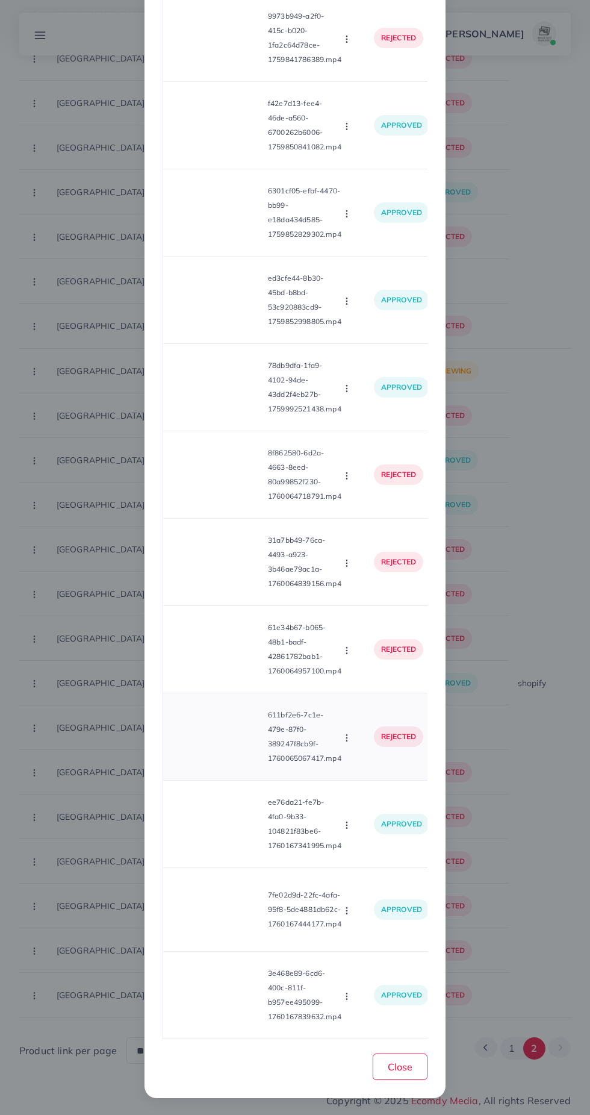
click at [347, 741] on circle "button" at bounding box center [346, 740] width 1 height 1
click at [371, 771] on span "Approve" at bounding box center [373, 767] width 40 height 12
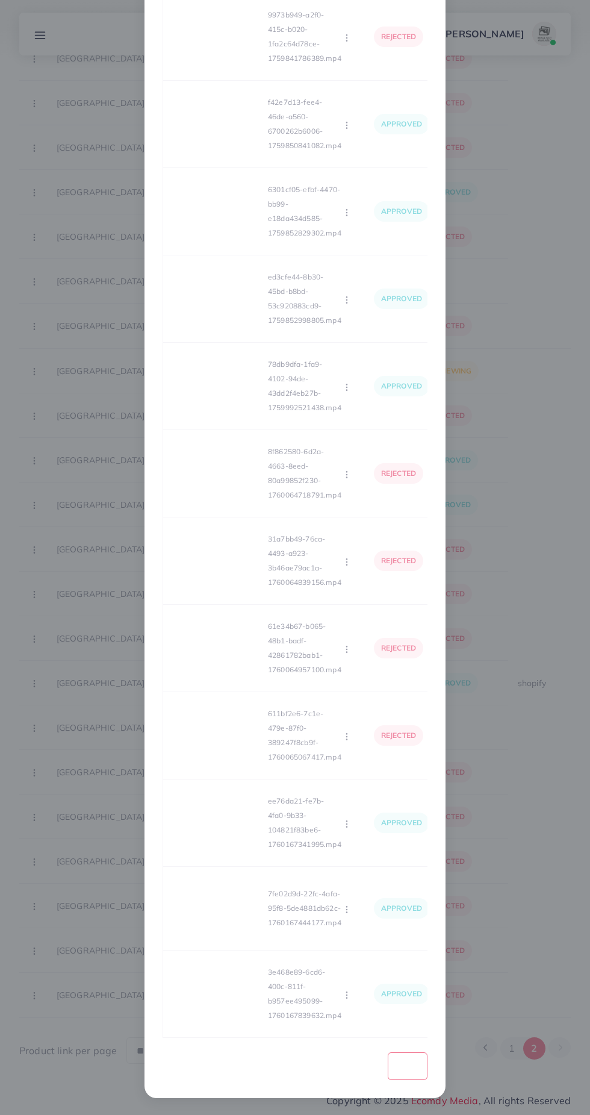
click at [236, 649] on div "Loading... Product video Status Reason reject f9cffb4a-b1e2-43ef-a511-9a3a951d8…" at bounding box center [295, 406] width 265 height 1264
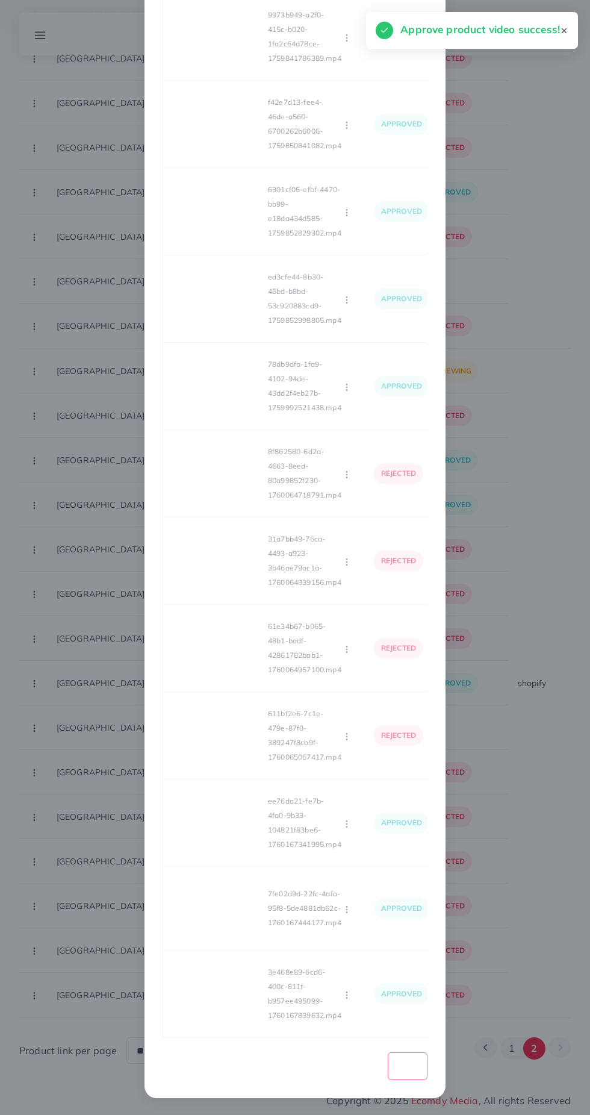
click at [220, 644] on div "Loading... Product video Status Reason reject f9cffb4a-b1e2-43ef-a511-9a3a951d8…" at bounding box center [295, 406] width 265 height 1264
click at [237, 647] on video at bounding box center [218, 648] width 90 height 54
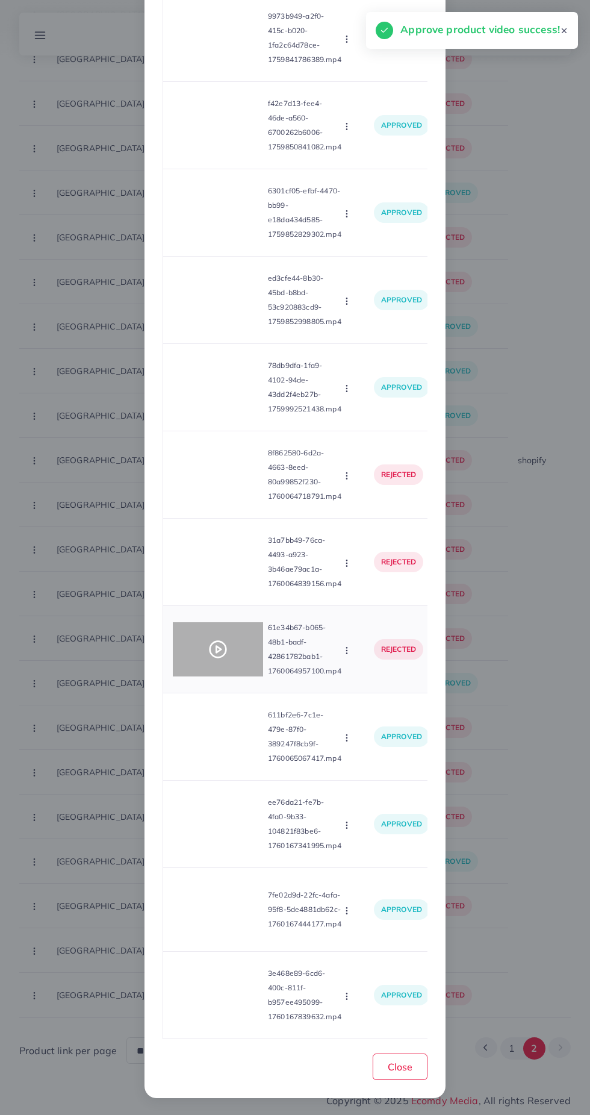
scroll to position [454, 0]
click at [228, 658] on div at bounding box center [218, 649] width 90 height 54
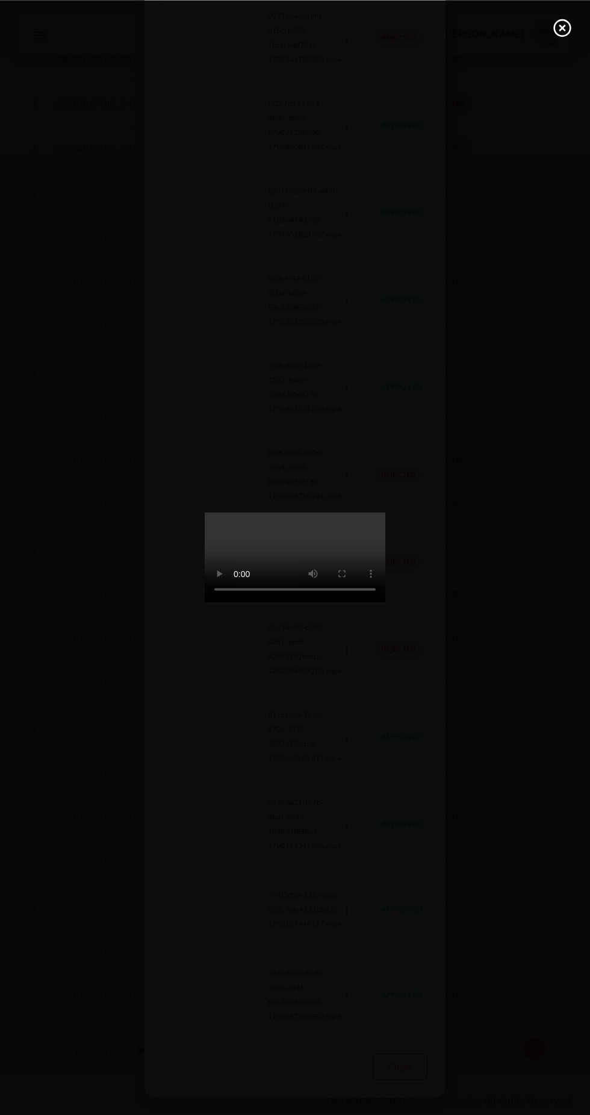
click at [555, 67] on div at bounding box center [295, 557] width 590 height 1115
click at [562, 33] on icon at bounding box center [562, 27] width 19 height 19
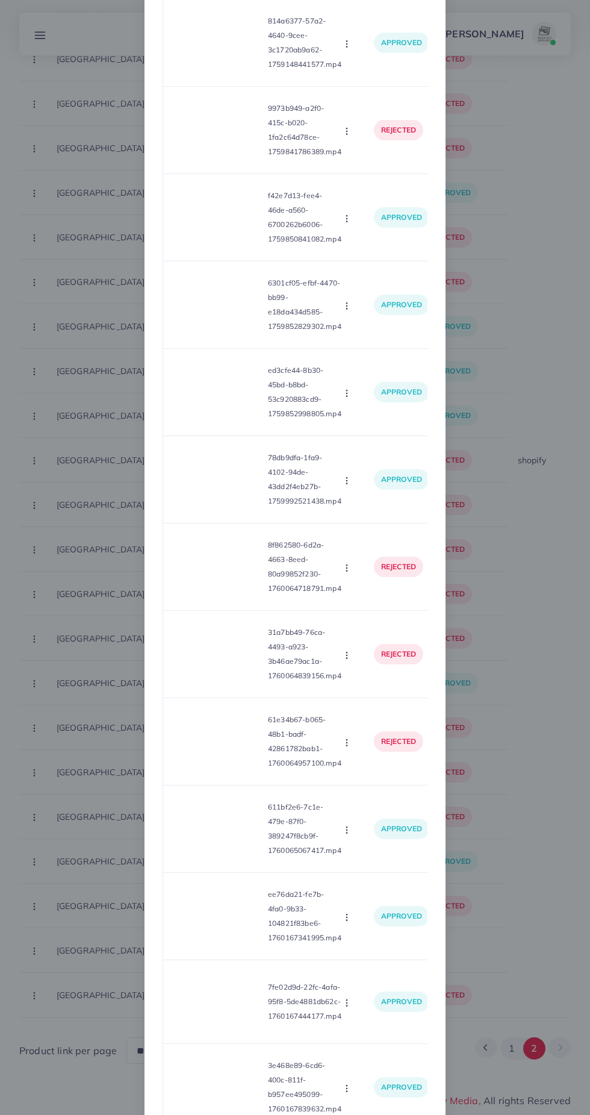
scroll to position [220, 0]
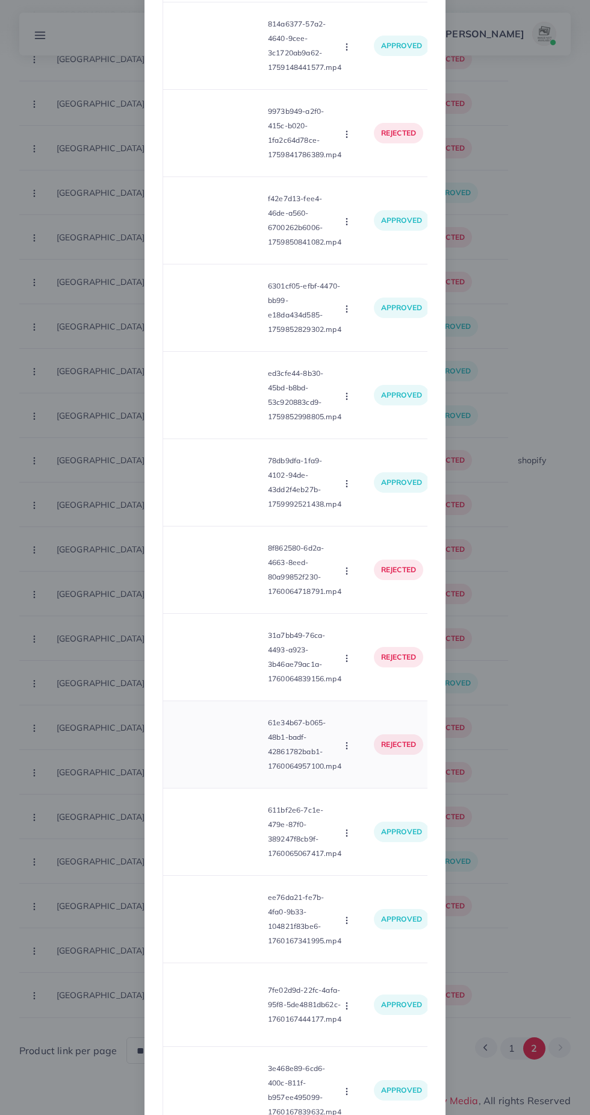
click at [347, 748] on circle "button" at bounding box center [346, 748] width 1 height 1
click at [374, 780] on span "Approve" at bounding box center [373, 774] width 40 height 12
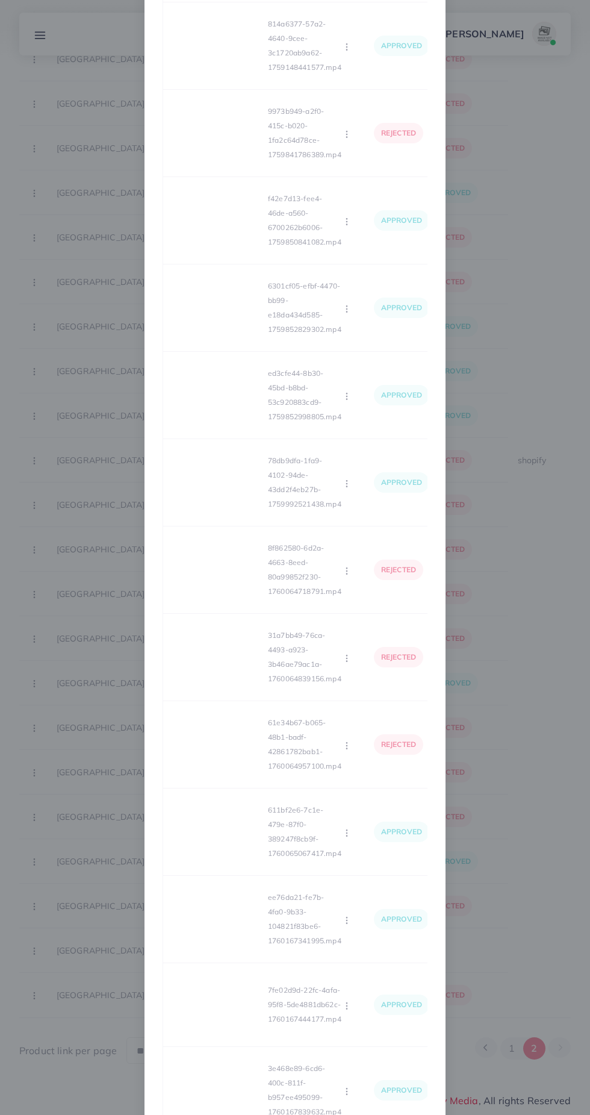
click at [234, 669] on div "Loading... Product video Status Reason reject f9cffb4a-b1e2-43ef-a511-9a3a951d8…" at bounding box center [295, 503] width 265 height 1264
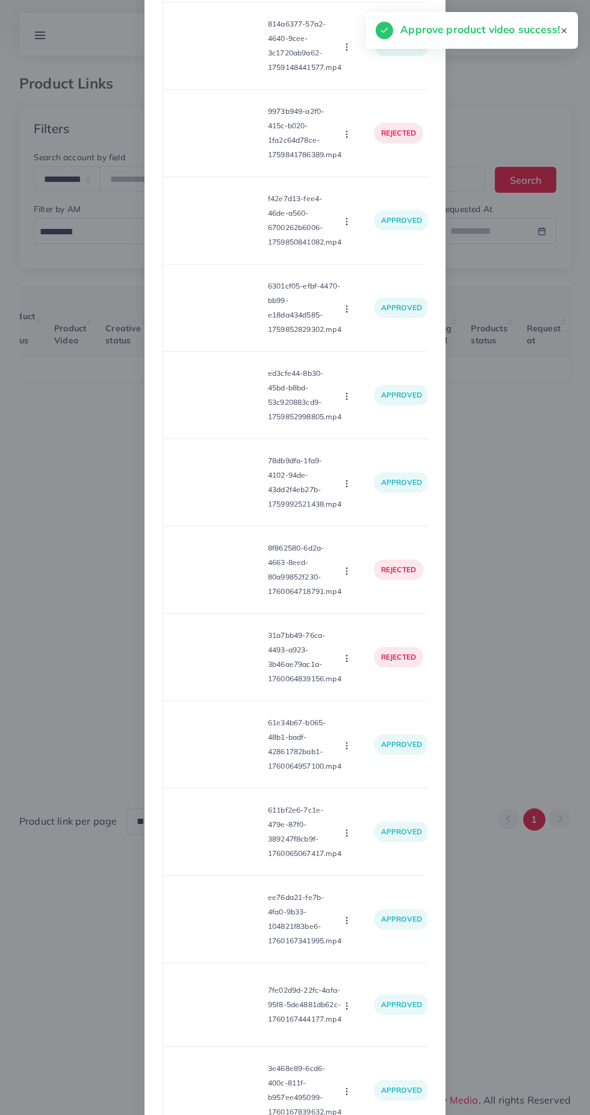
scroll to position [0, 188]
click at [225, 678] on video at bounding box center [218, 657] width 90 height 54
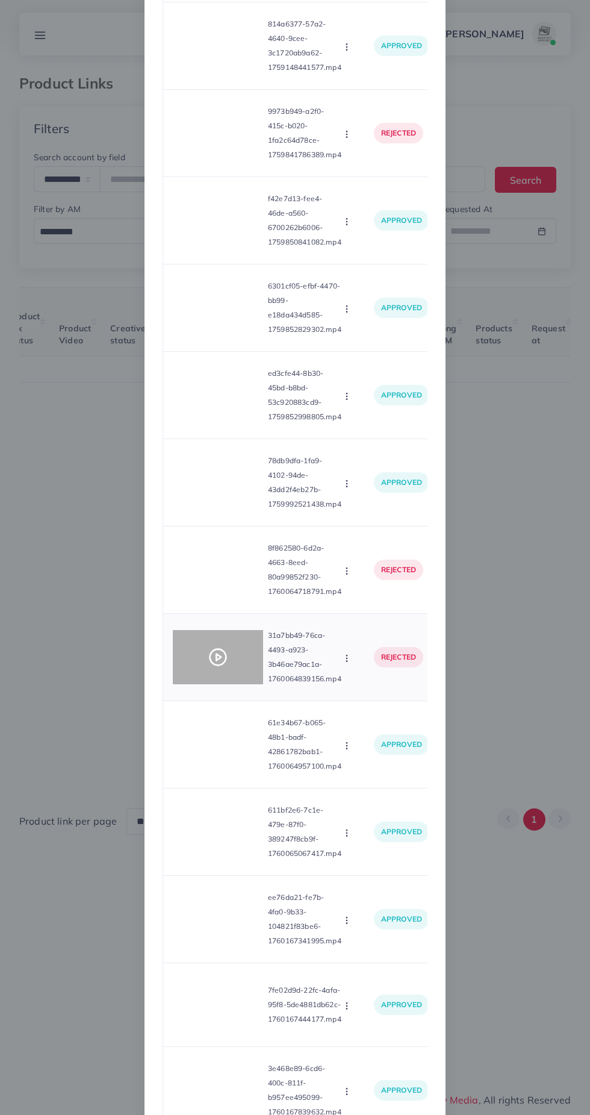
click at [227, 667] on icon at bounding box center [217, 656] width 19 height 19
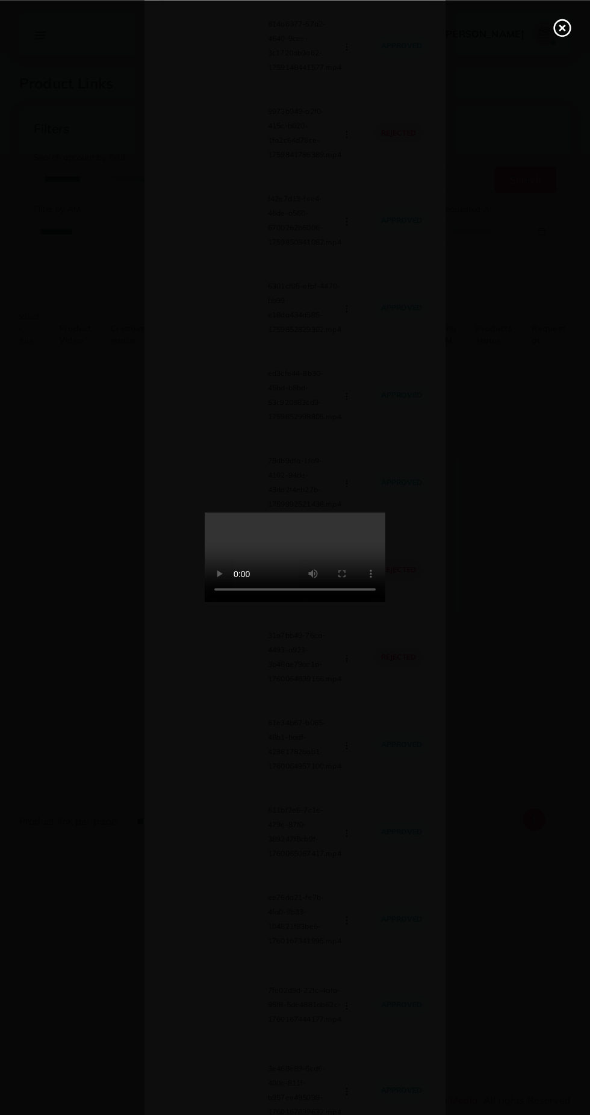
click at [559, 34] on circle at bounding box center [563, 28] width 16 height 16
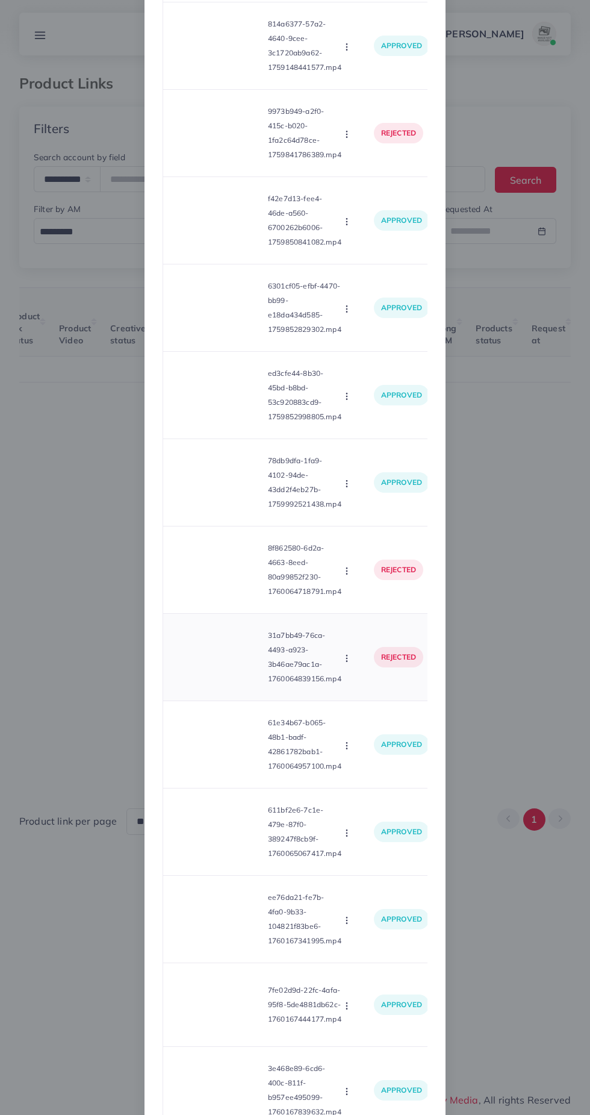
click at [347, 658] on circle "button" at bounding box center [346, 658] width 1 height 1
click at [380, 700] on link "Approve" at bounding box center [375, 687] width 95 height 26
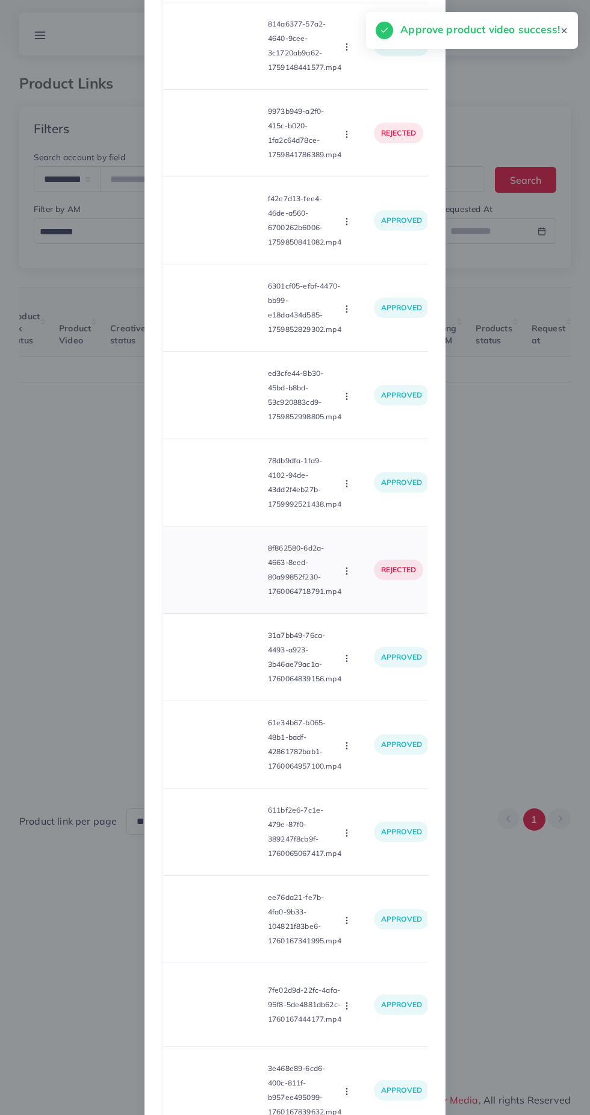
click at [232, 597] on video at bounding box center [218, 570] width 90 height 54
click at [223, 579] on icon at bounding box center [217, 569] width 19 height 19
